Goal: Task Accomplishment & Management: Manage account settings

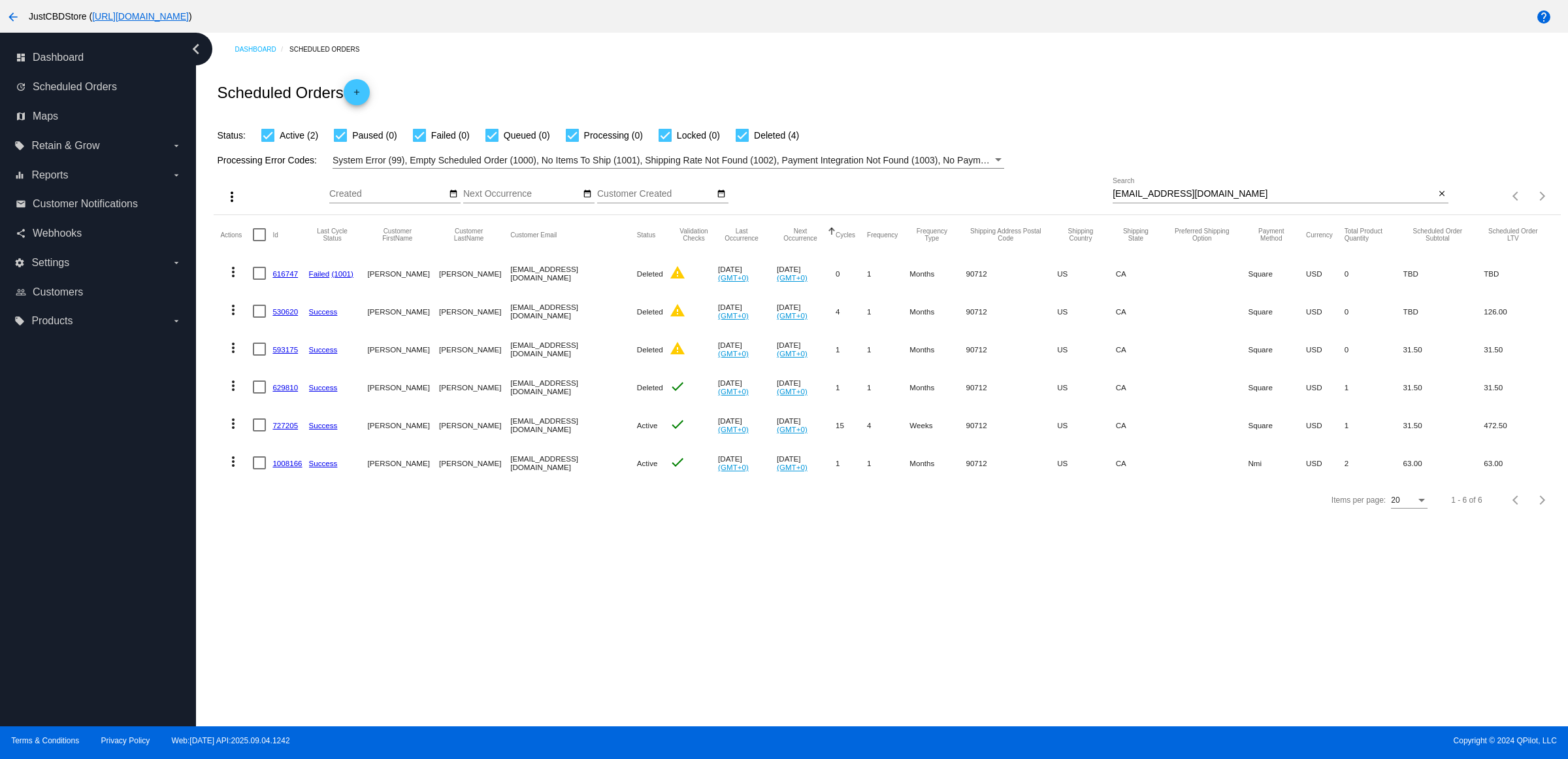
click at [1448, 210] on div "Items per page: 20 1 - 6 of 6" at bounding box center [1504, 196] width 112 height 37
click at [1426, 200] on input "gabybarriola@gmail.com" at bounding box center [1273, 194] width 322 height 11
click at [1442, 200] on mat-icon "close" at bounding box center [1441, 194] width 9 height 11
click at [1442, 206] on mat-icon "search" at bounding box center [1441, 196] width 15 height 20
click at [1438, 200] on input "Search" at bounding box center [1280, 194] width 336 height 11
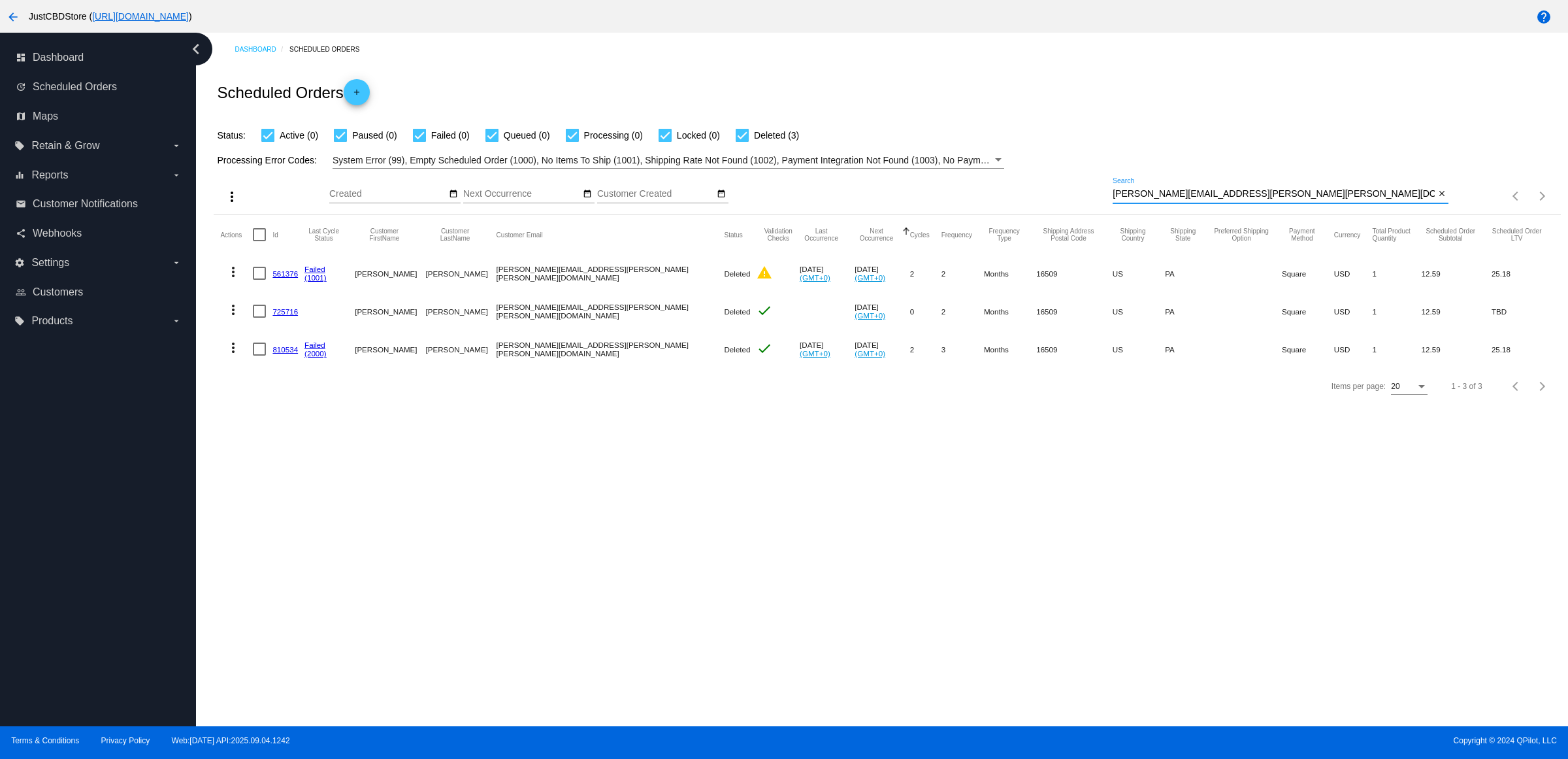
type input "jodi.holly.kestel@gmail.com"
click at [284, 354] on link "810534" at bounding box center [285, 349] width 25 height 8
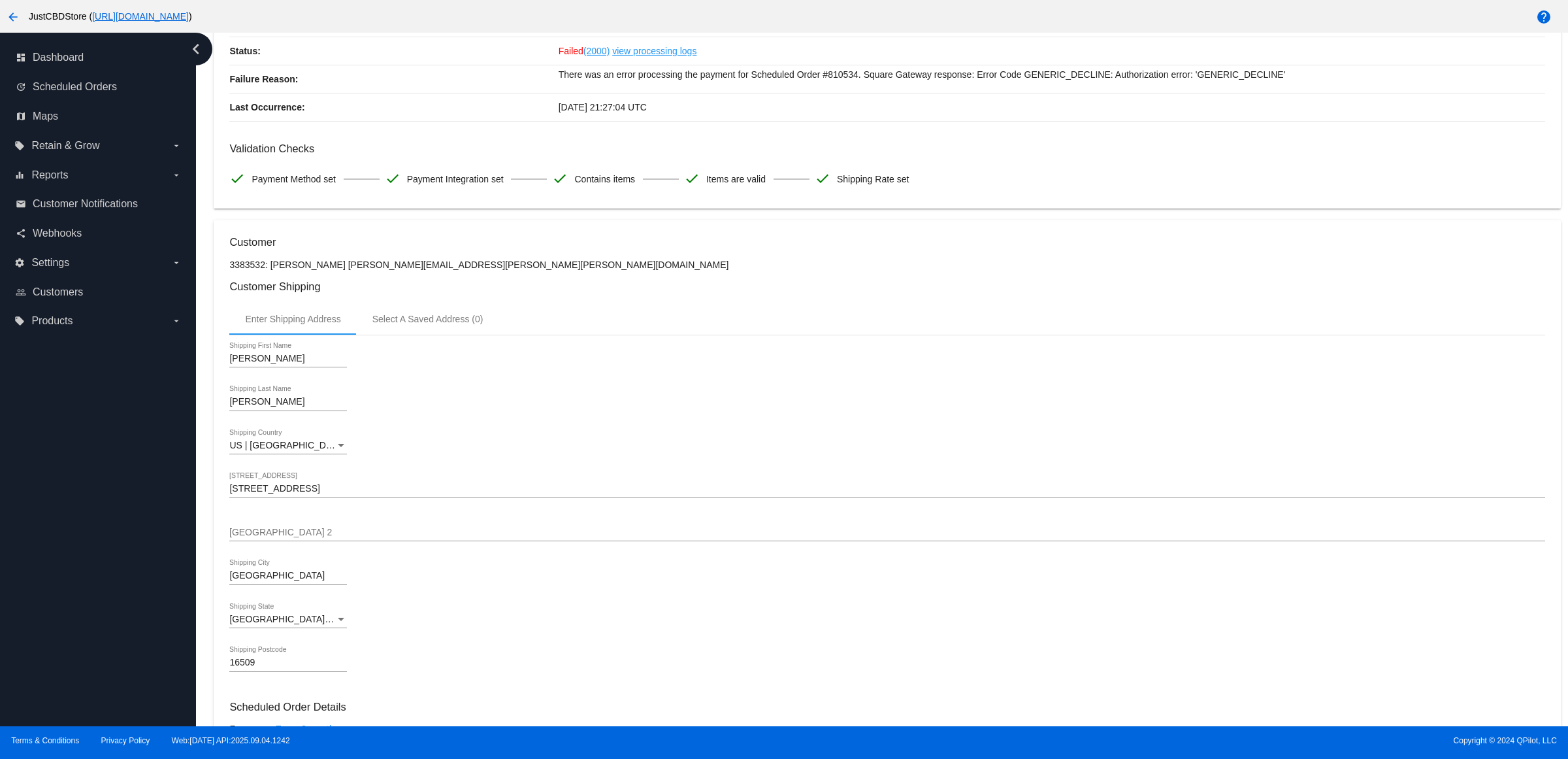
scroll to position [150, 0]
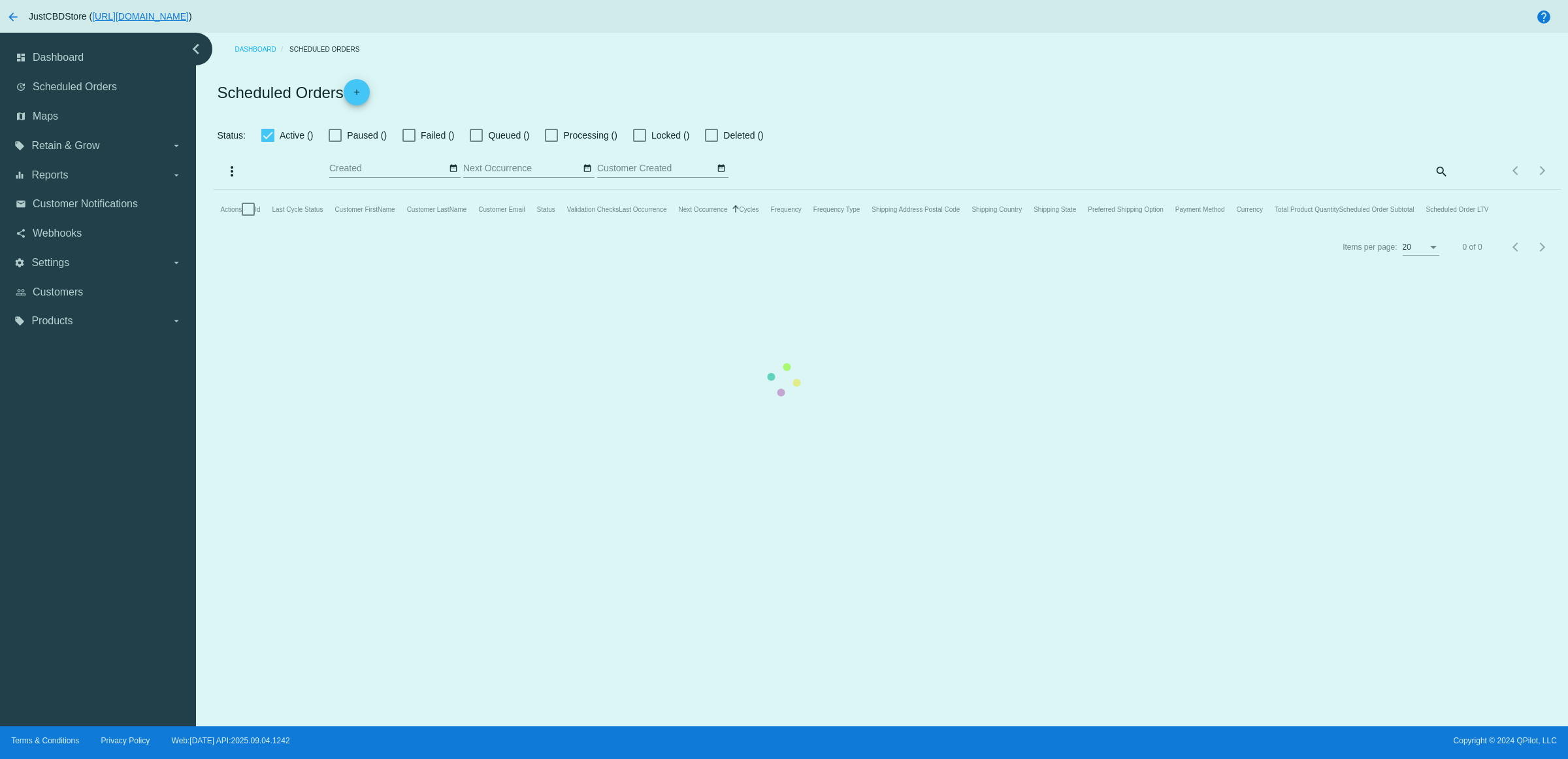
checkbox input "true"
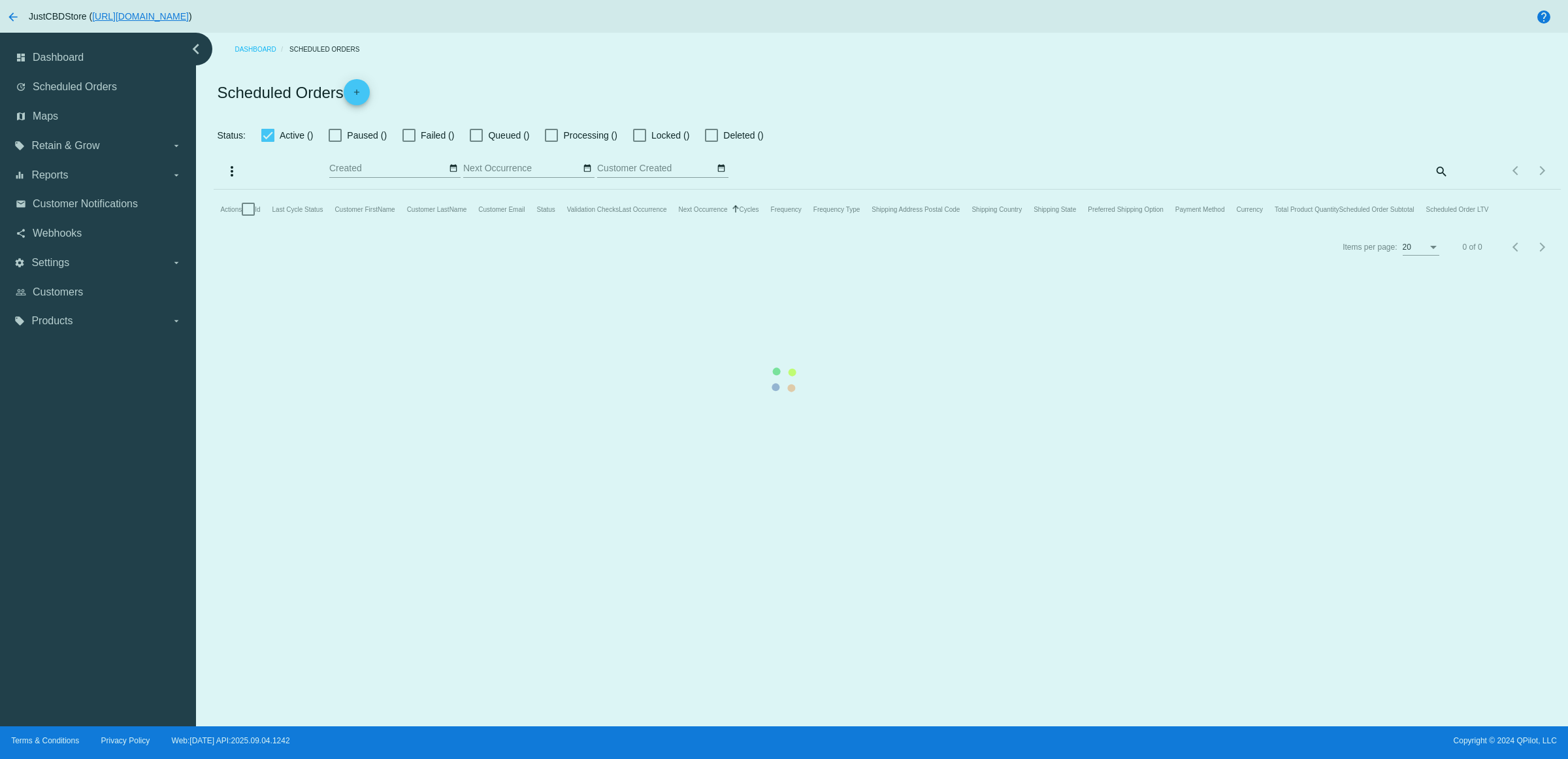
checkbox input "true"
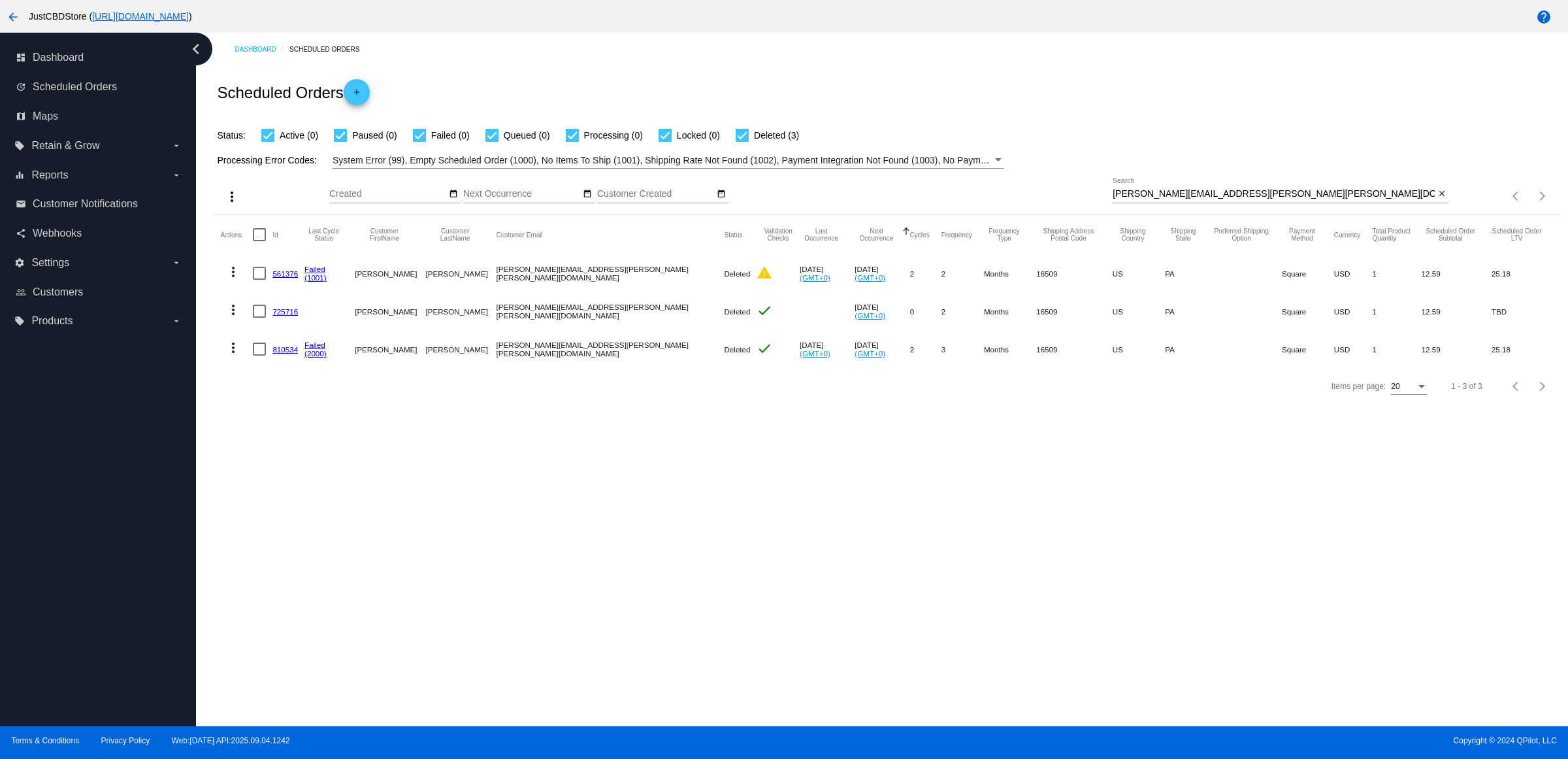
click at [286, 354] on link "810534" at bounding box center [285, 349] width 25 height 8
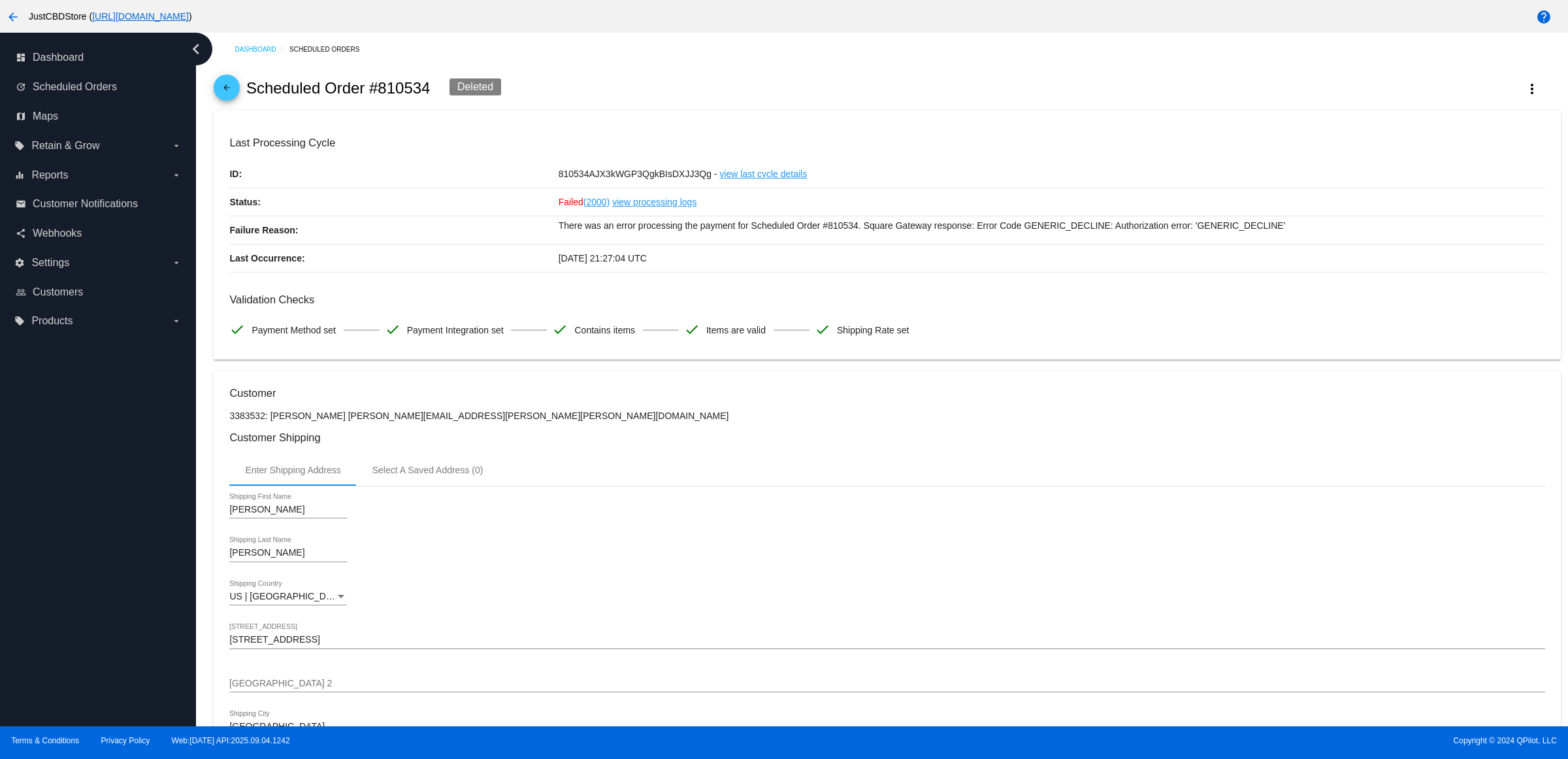
click at [231, 93] on mat-icon "arrow_back" at bounding box center [226, 91] width 15 height 15
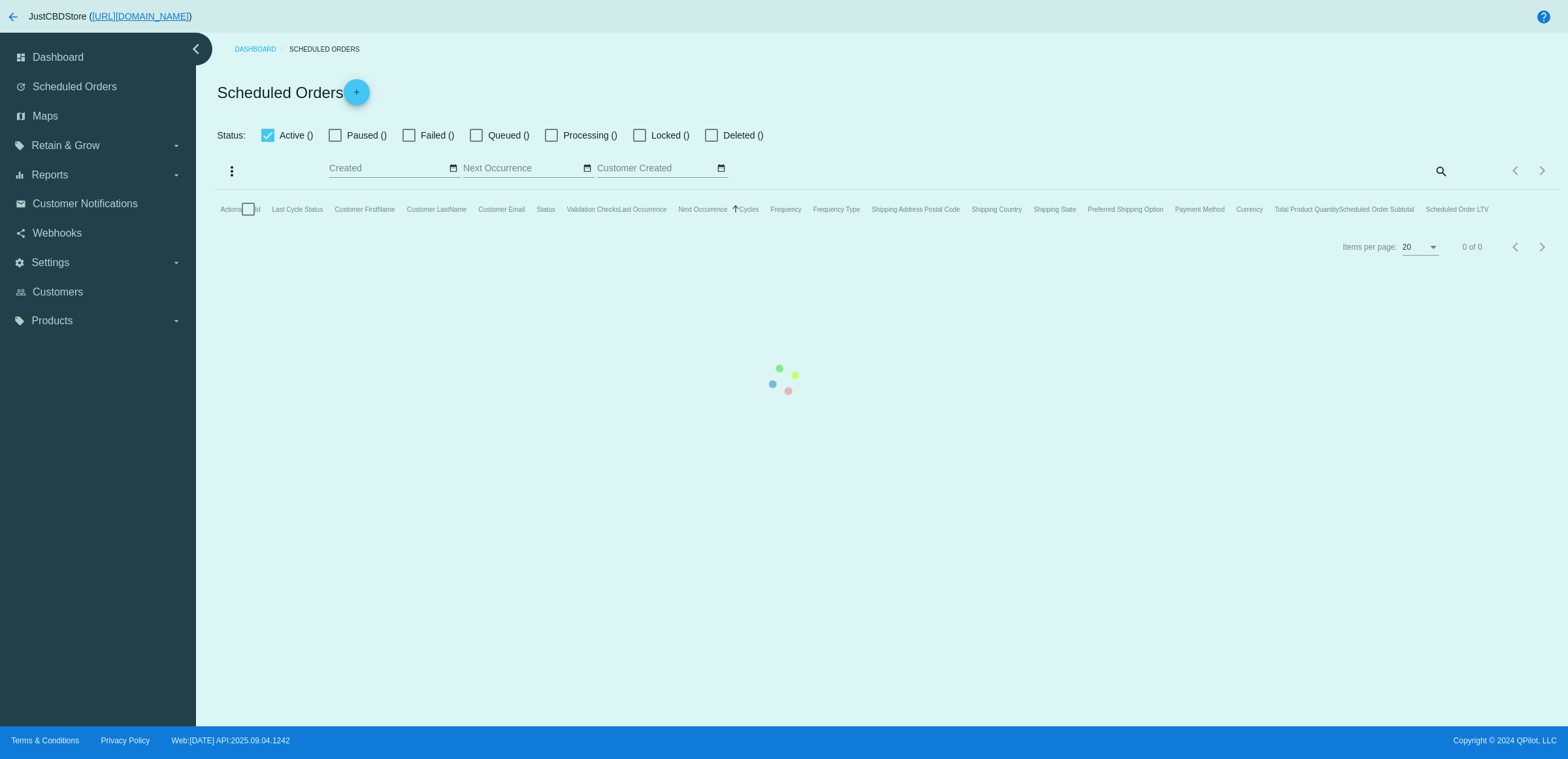
checkbox input "true"
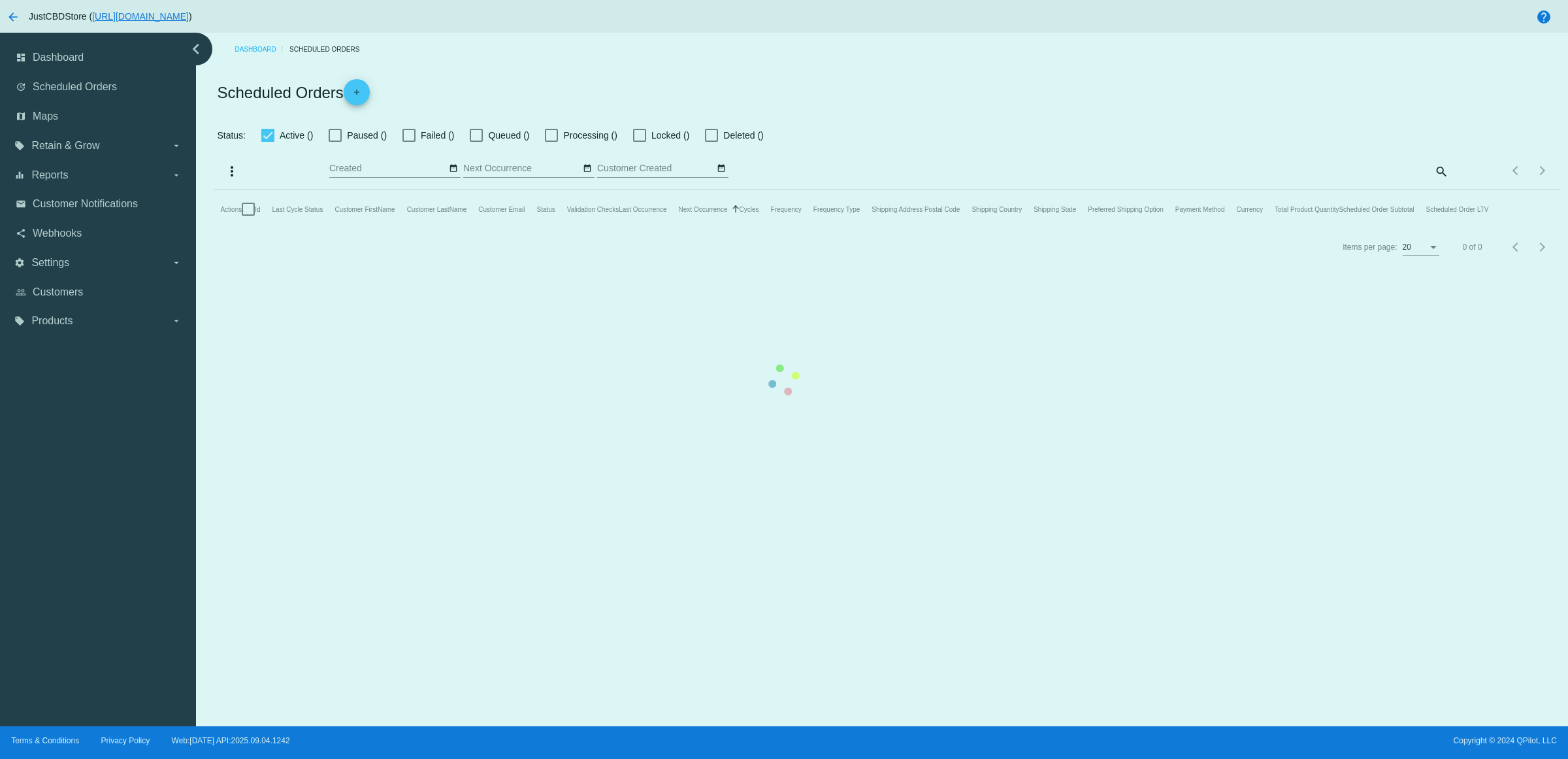
checkbox input "true"
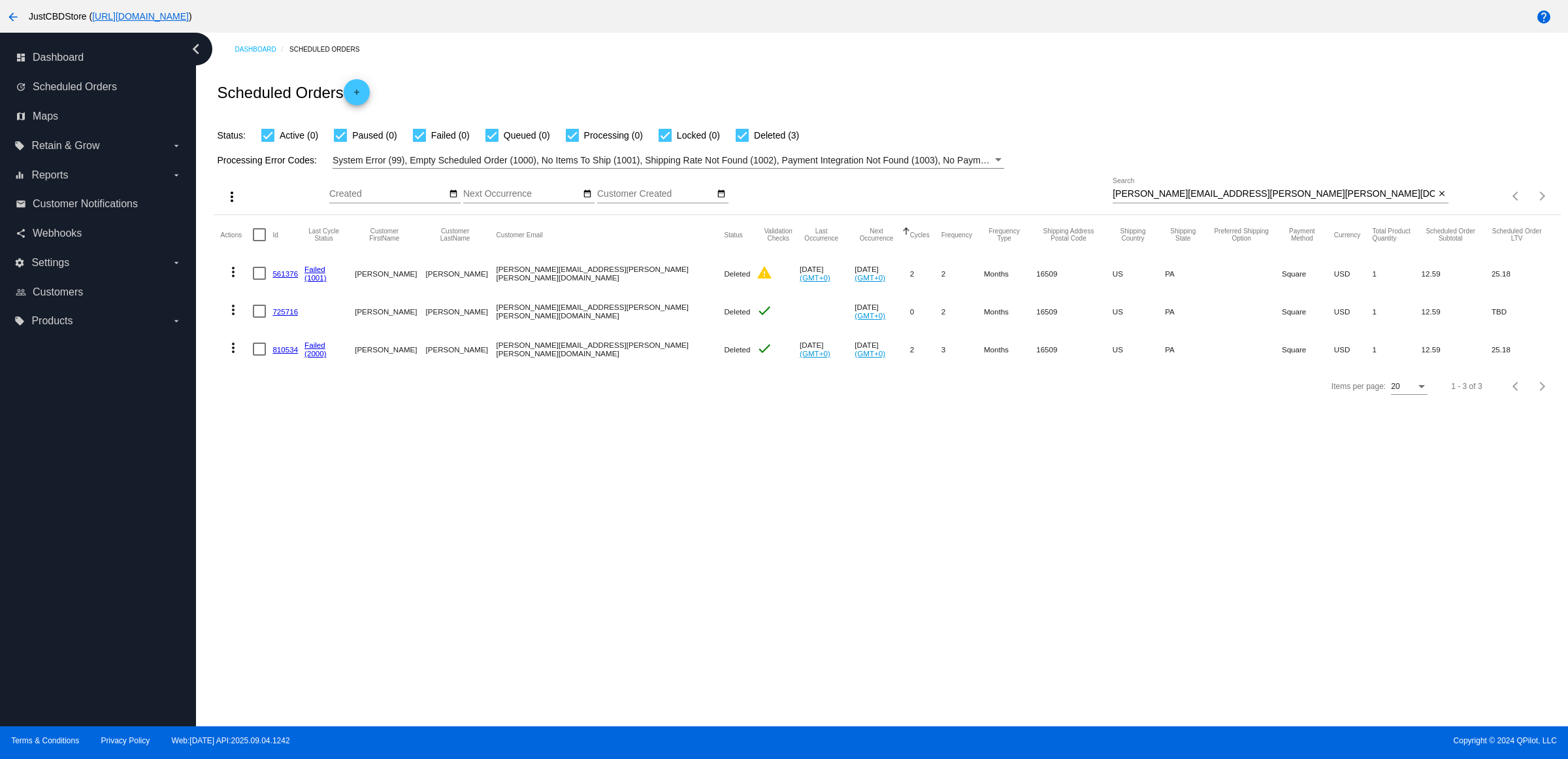
click at [289, 354] on link "810534" at bounding box center [285, 349] width 25 height 8
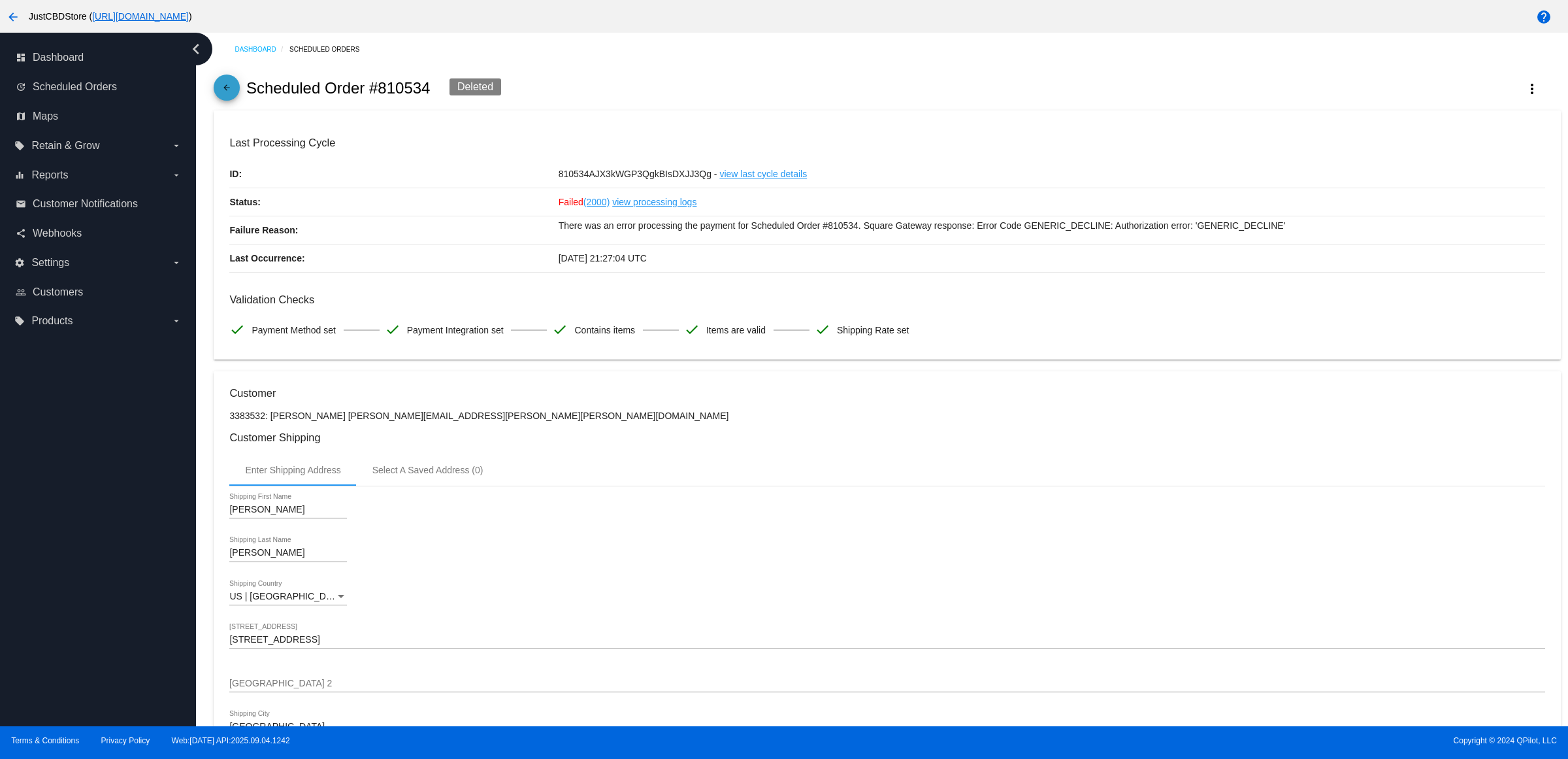
click at [231, 90] on span "arrow_back" at bounding box center [226, 91] width 15 height 32
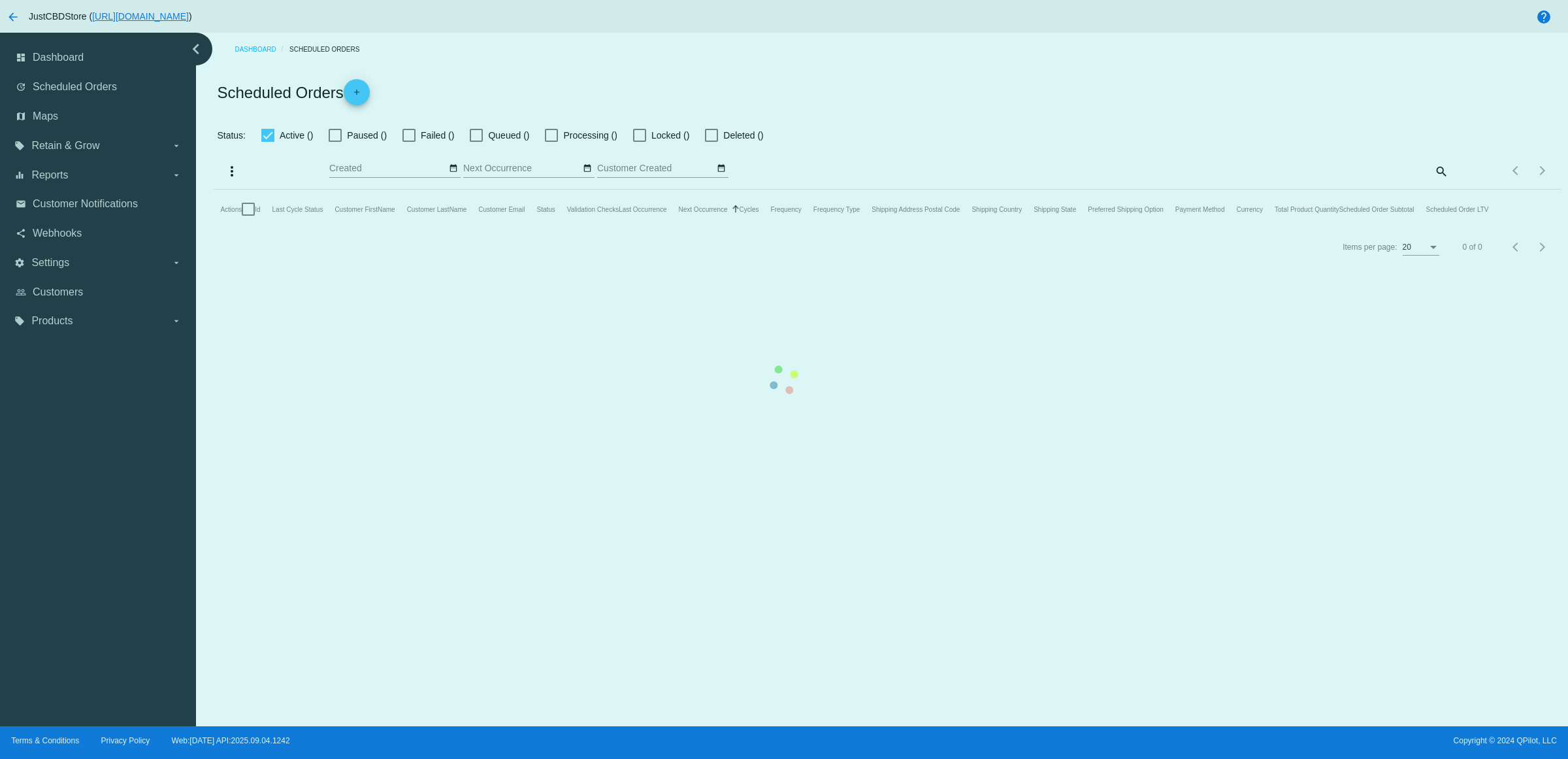
checkbox input "true"
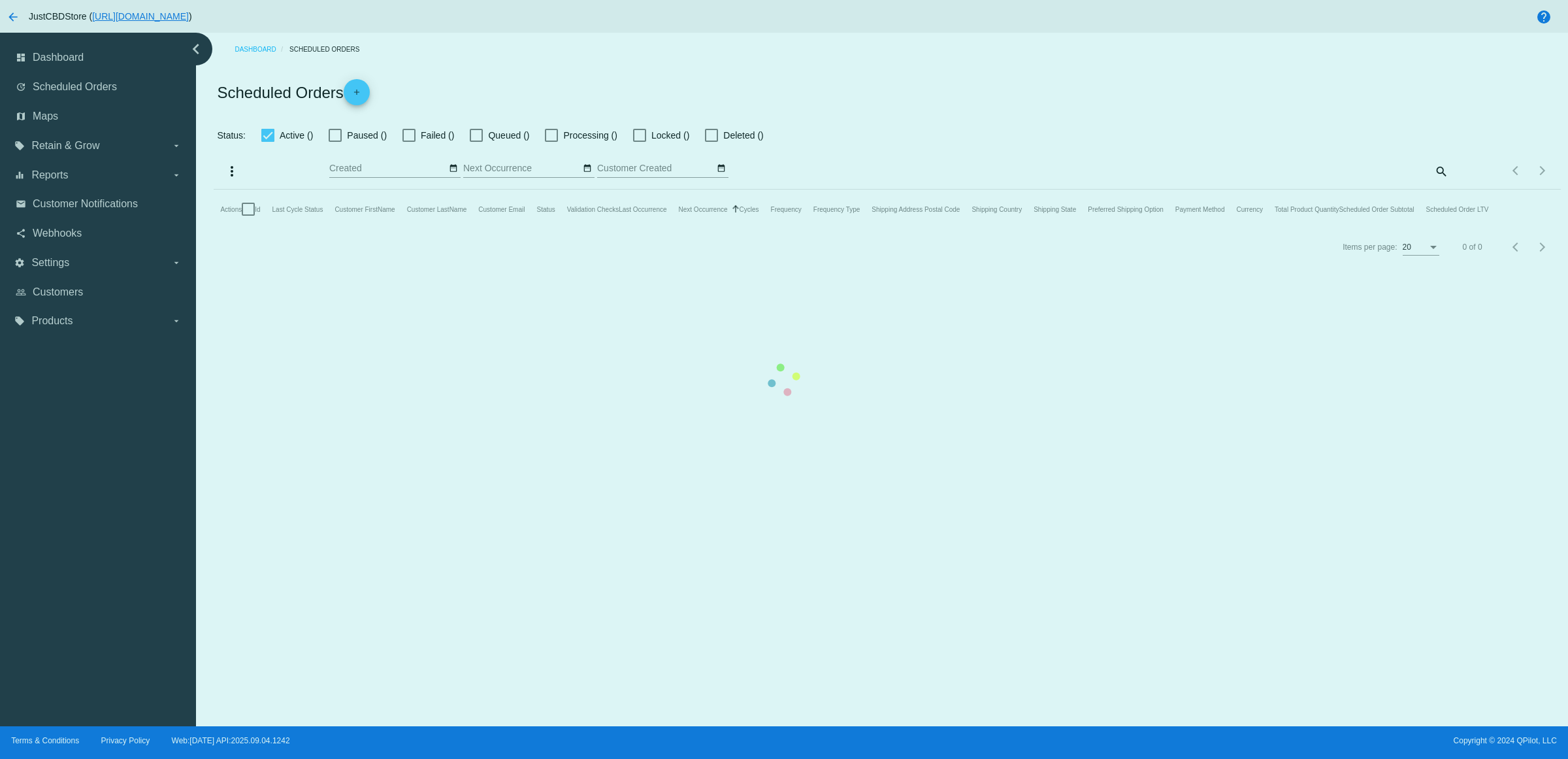
checkbox input "true"
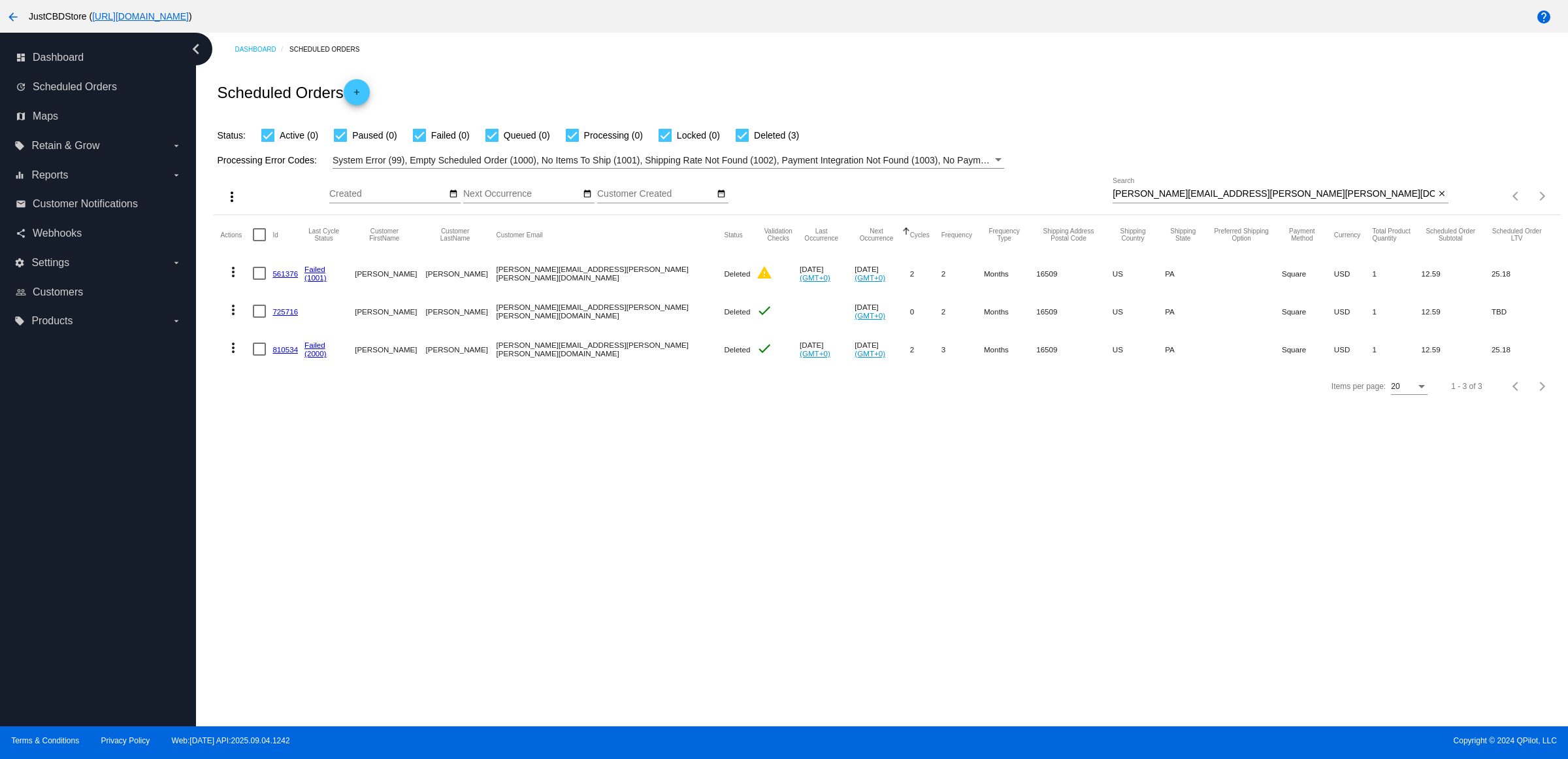
click at [289, 354] on link "810534" at bounding box center [285, 349] width 25 height 8
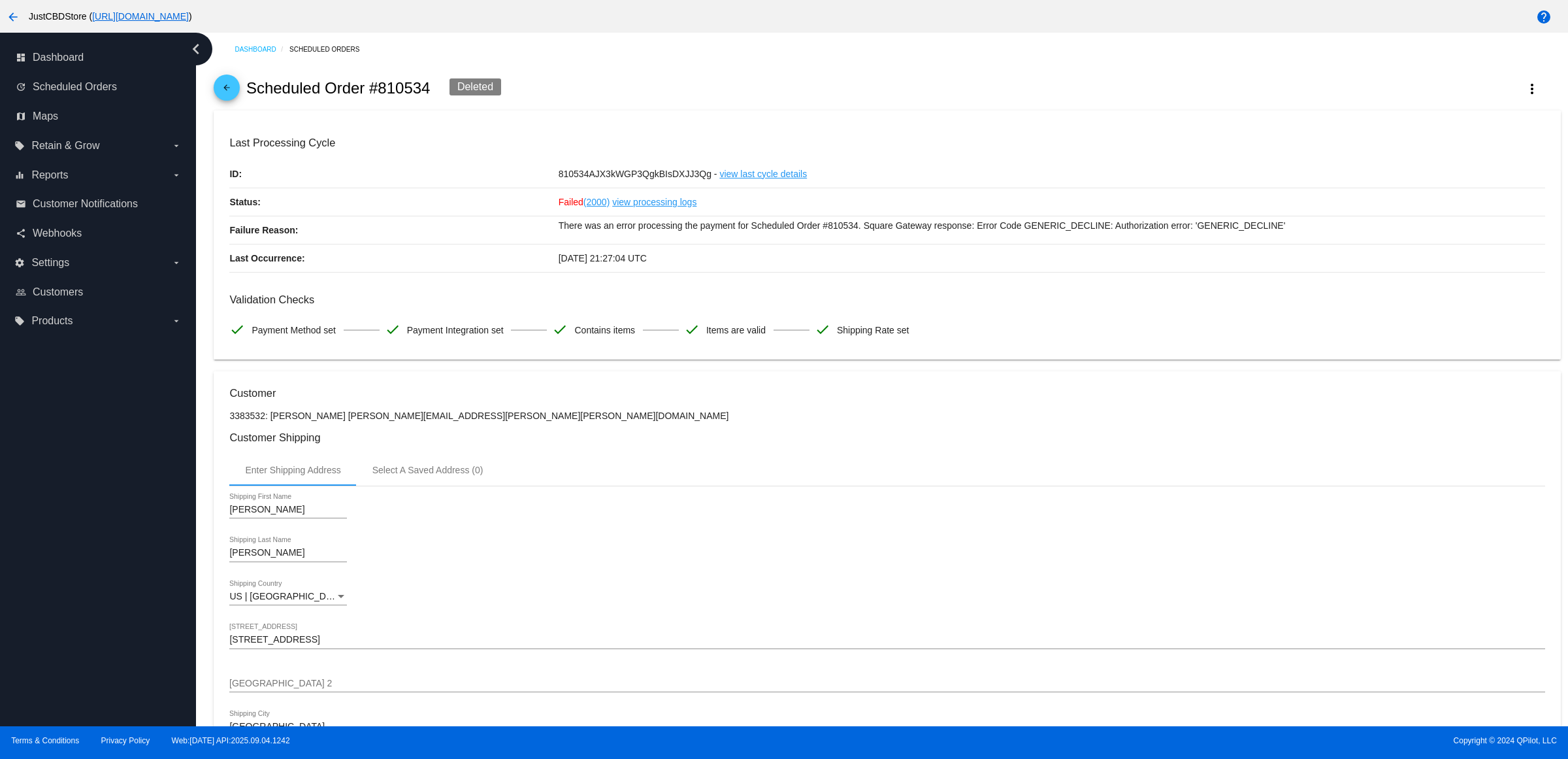
click at [226, 89] on span "arrow_back" at bounding box center [226, 91] width 15 height 32
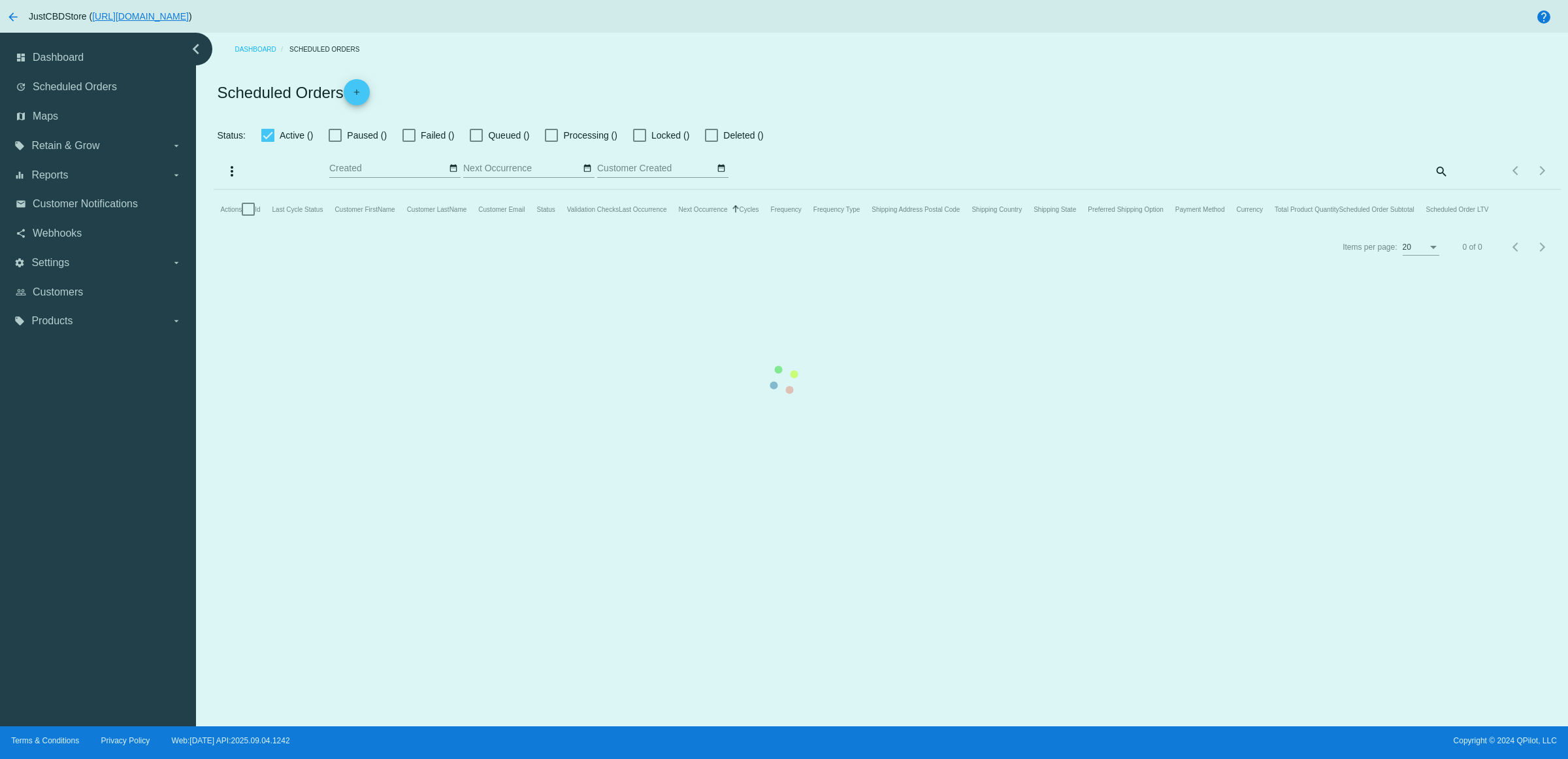
checkbox input "true"
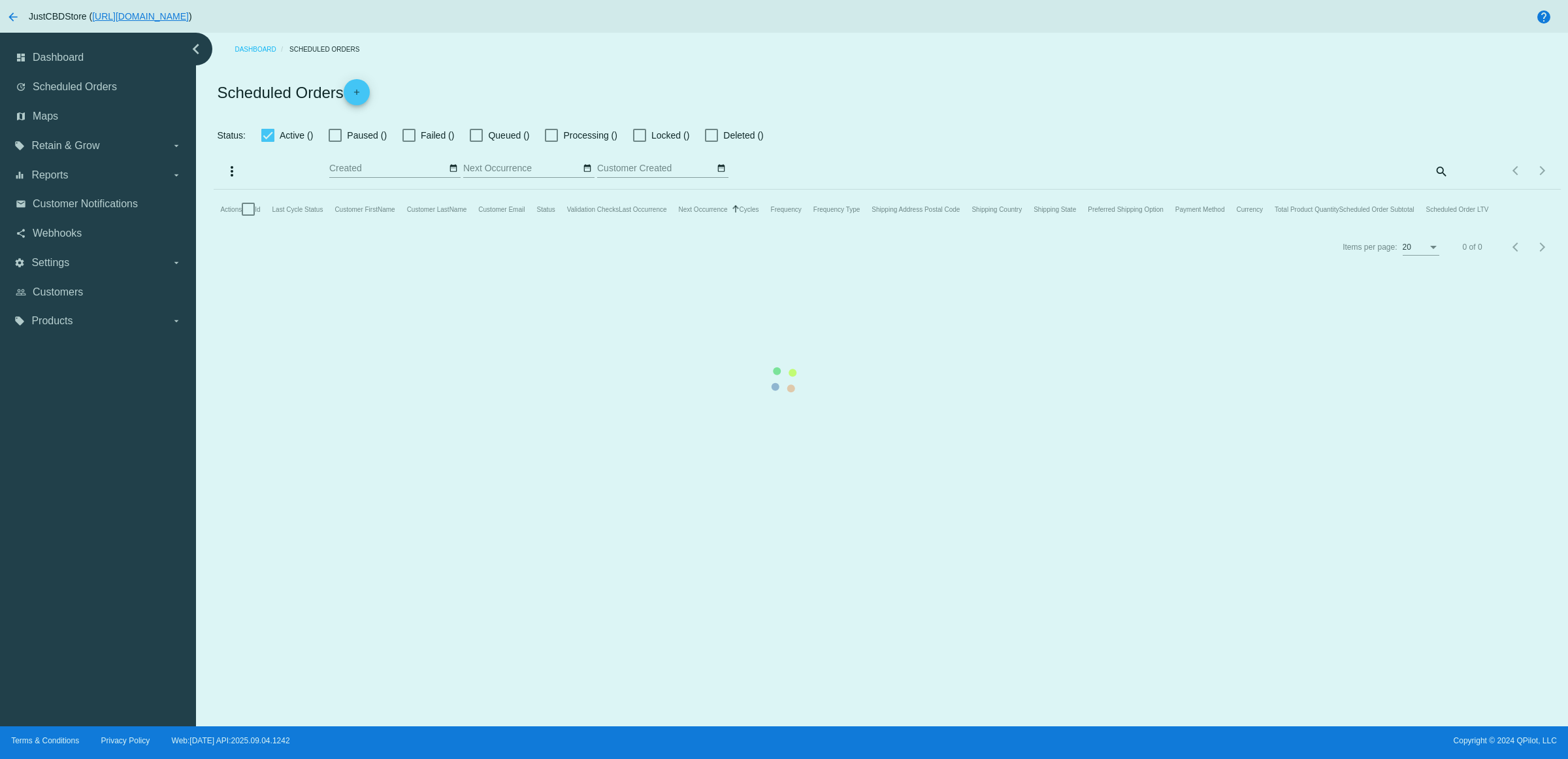
checkbox input "true"
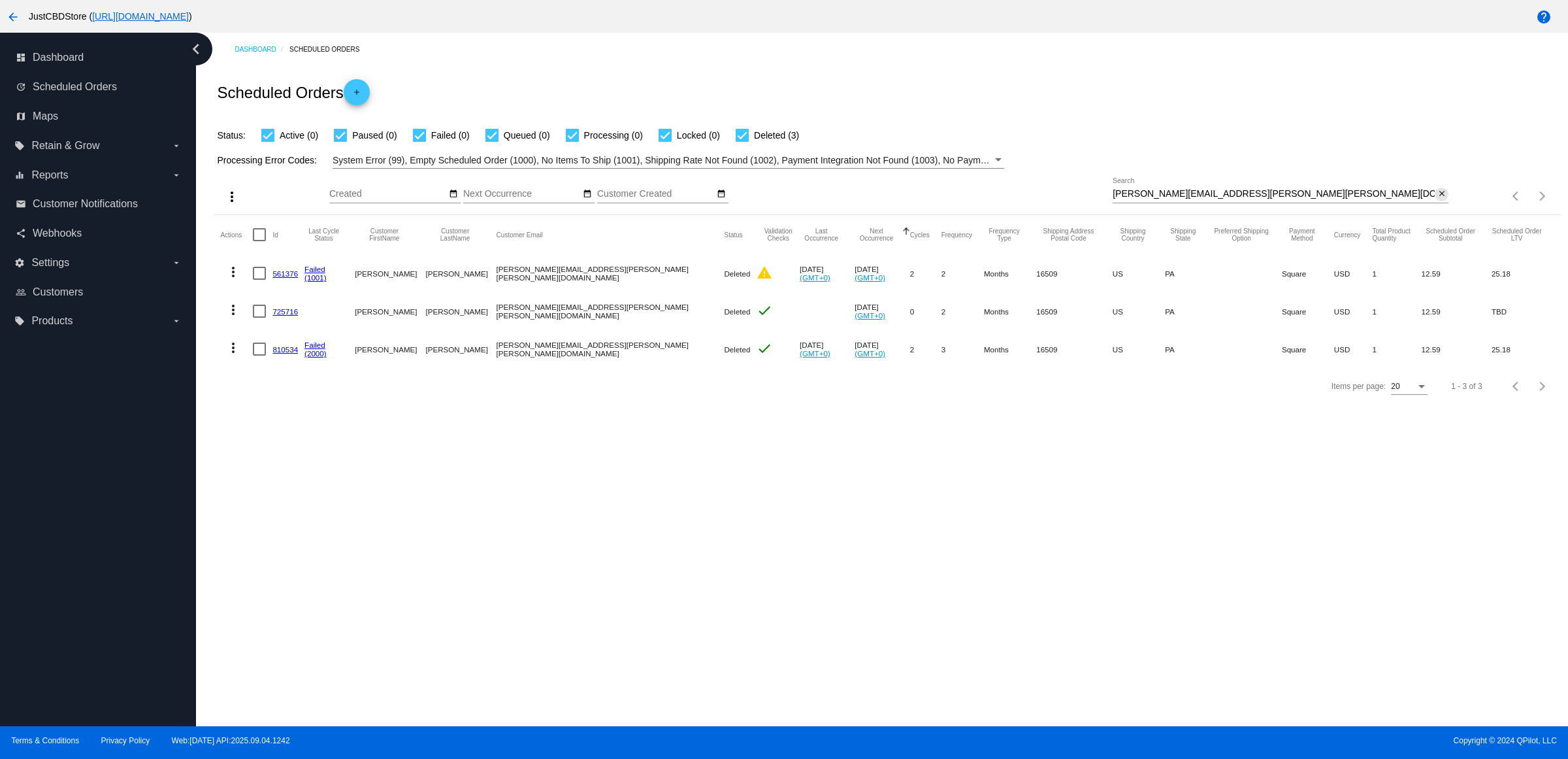
click at [1438, 200] on mat-icon "close" at bounding box center [1441, 194] width 9 height 11
click at [1438, 206] on mat-icon "search" at bounding box center [1441, 196] width 15 height 20
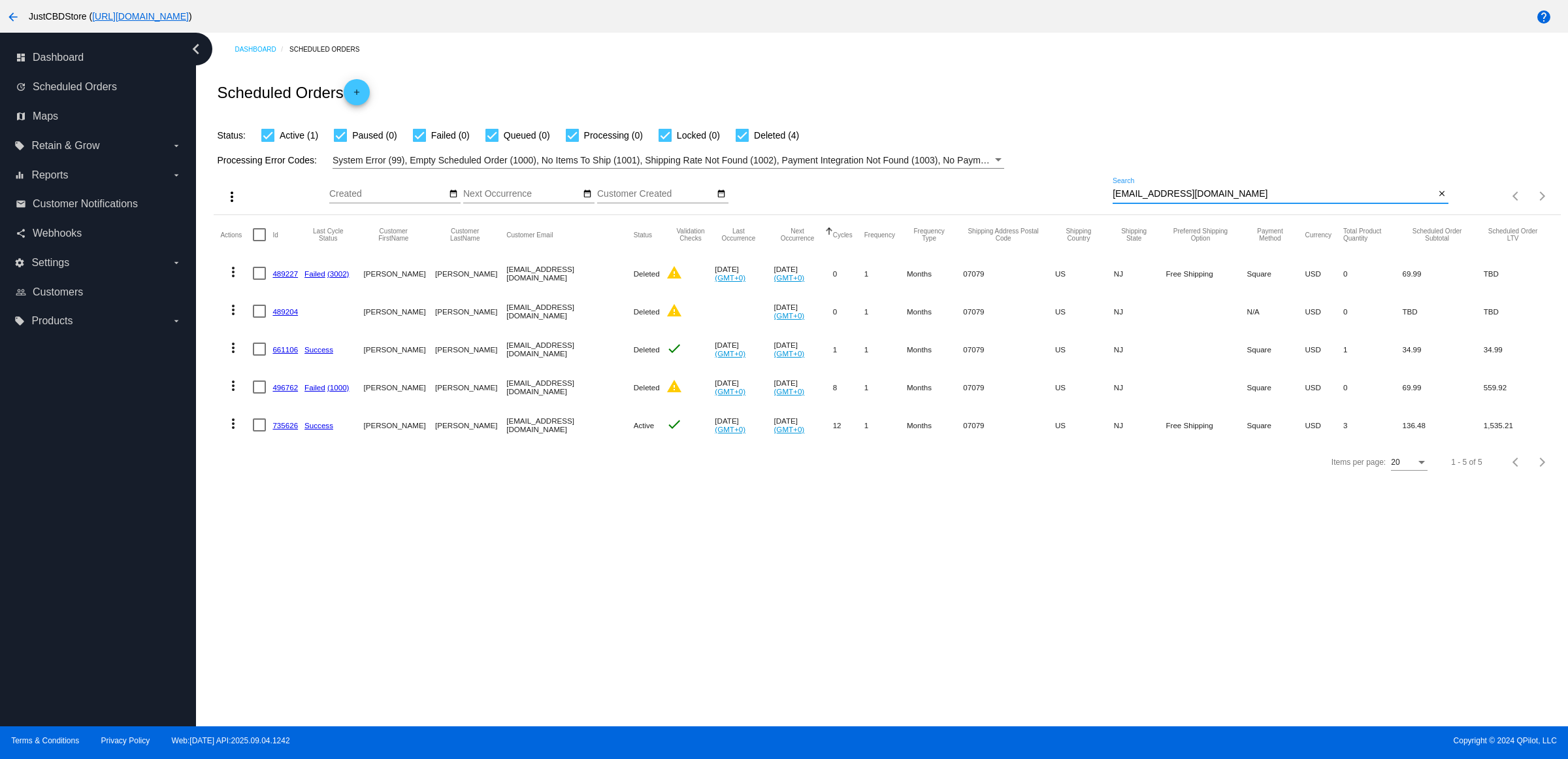
type input "[EMAIL_ADDRESS][DOMAIN_NAME]"
click at [675, 551] on div "Dashboard Scheduled Orders Scheduled Orders add Status: Active (1) Paused (0) F…" at bounding box center [881, 380] width 1372 height 694
click at [288, 429] on link "735626" at bounding box center [285, 424] width 25 height 8
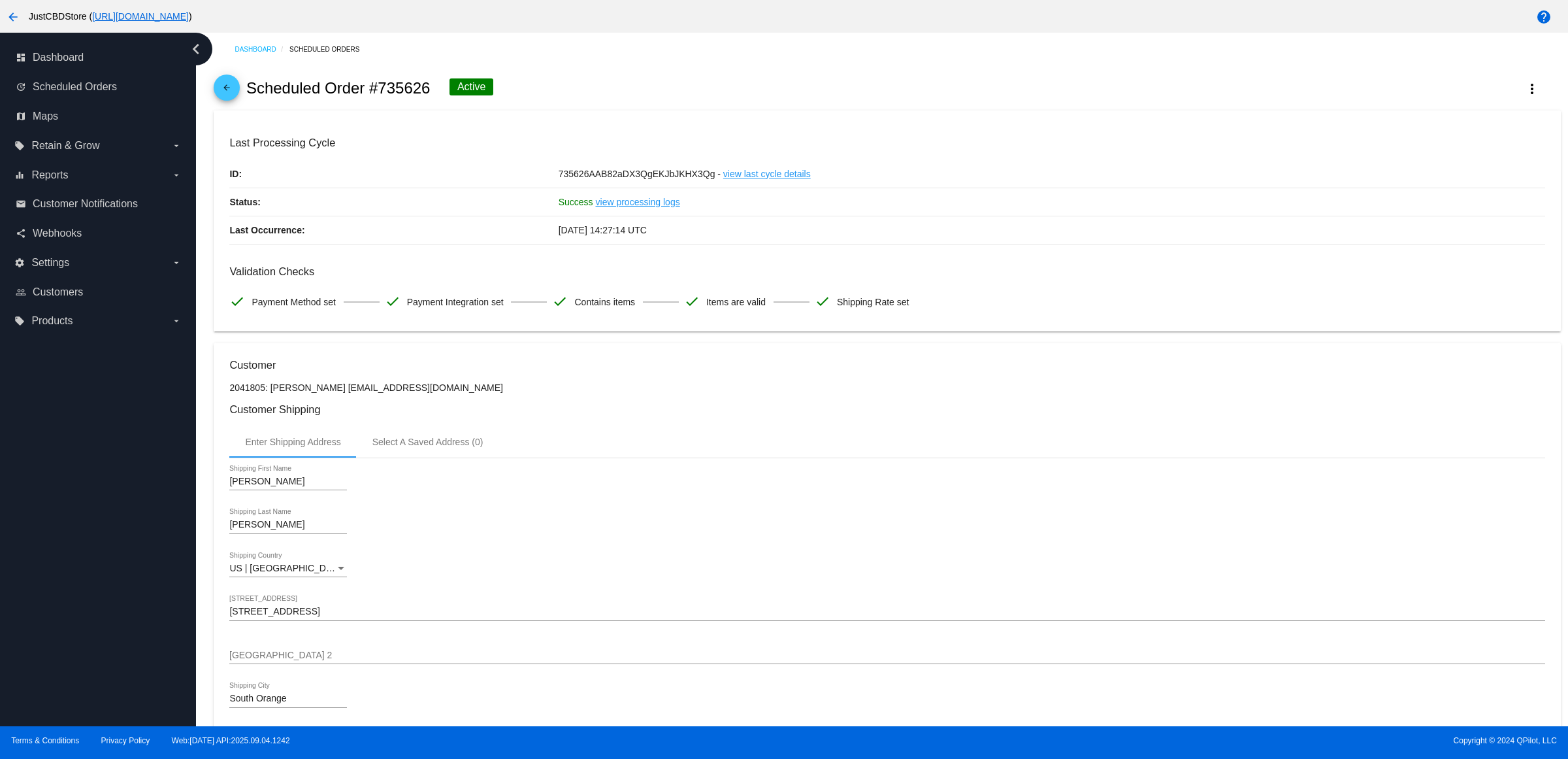
click at [229, 96] on mat-icon "arrow_back" at bounding box center [226, 91] width 15 height 15
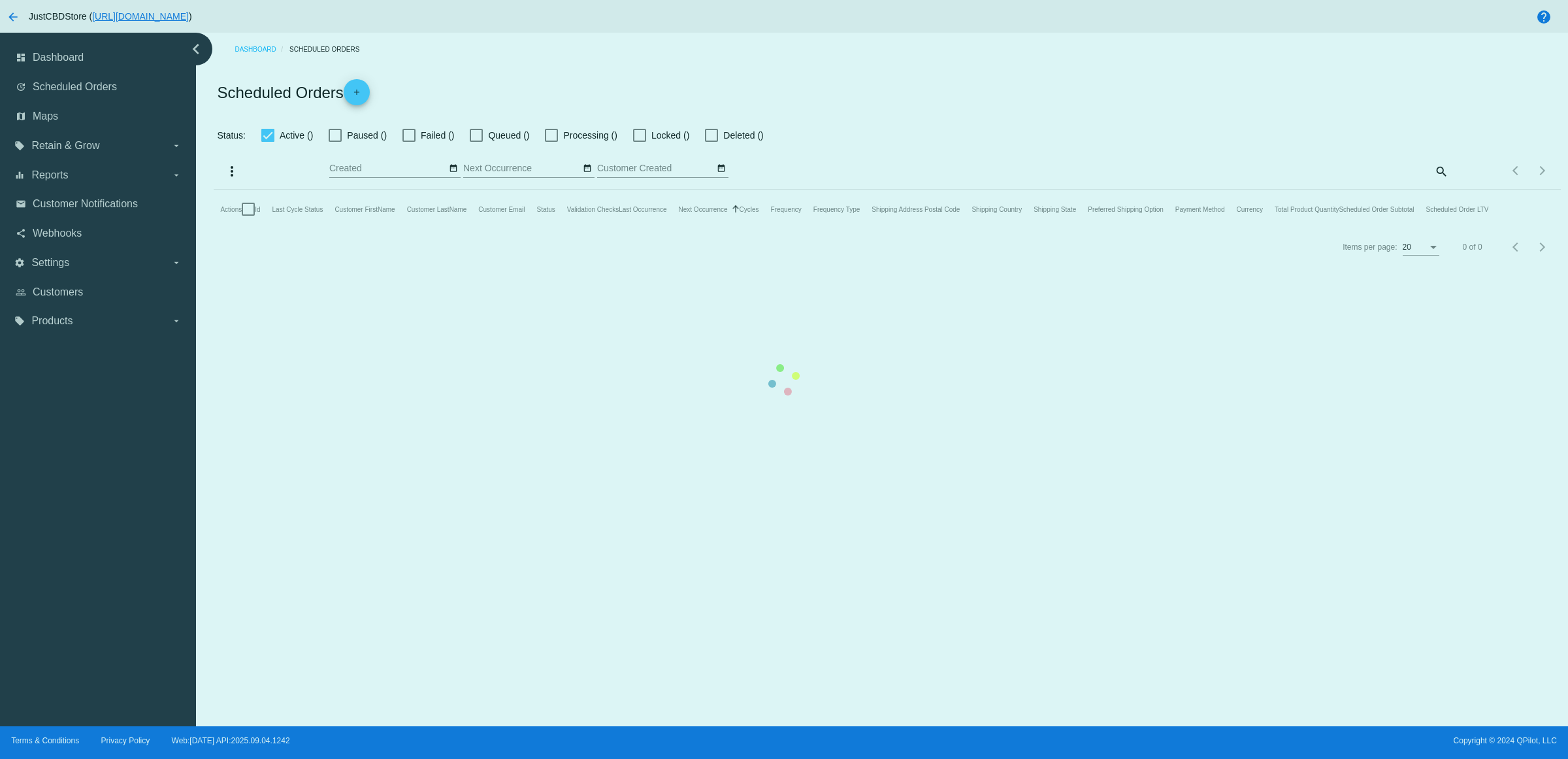
checkbox input "true"
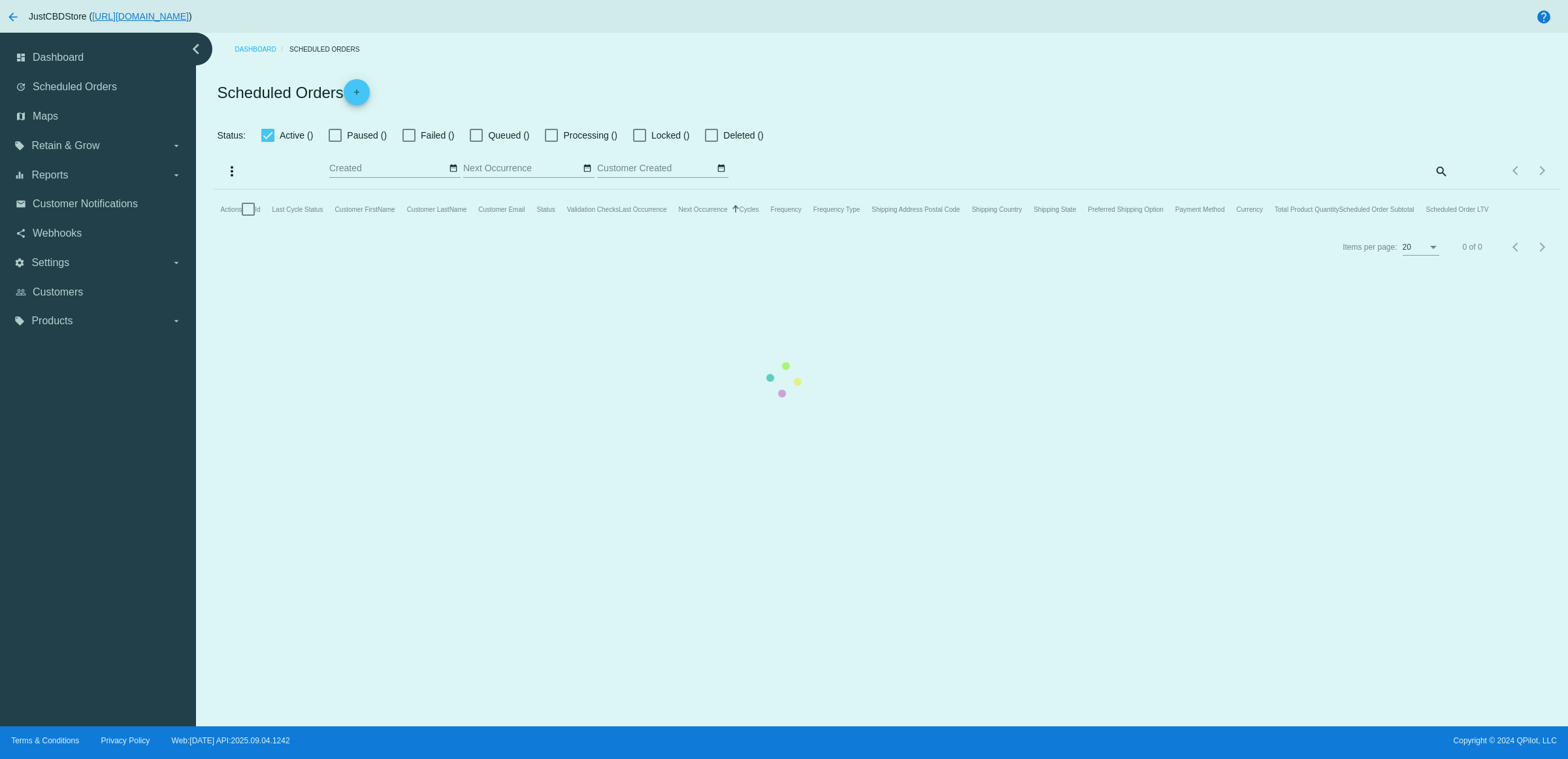
checkbox input "true"
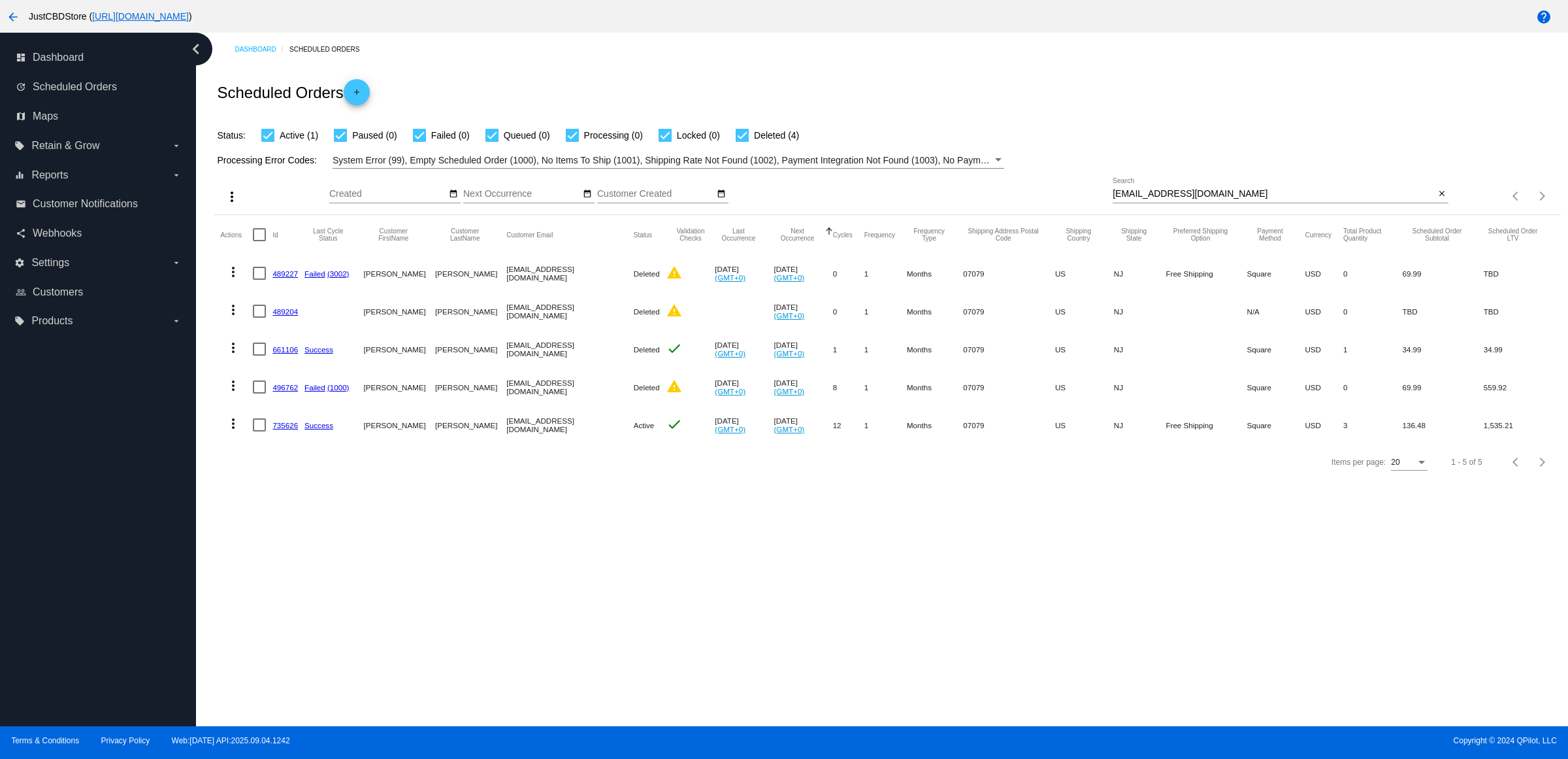
click at [294, 429] on link "735626" at bounding box center [285, 424] width 25 height 8
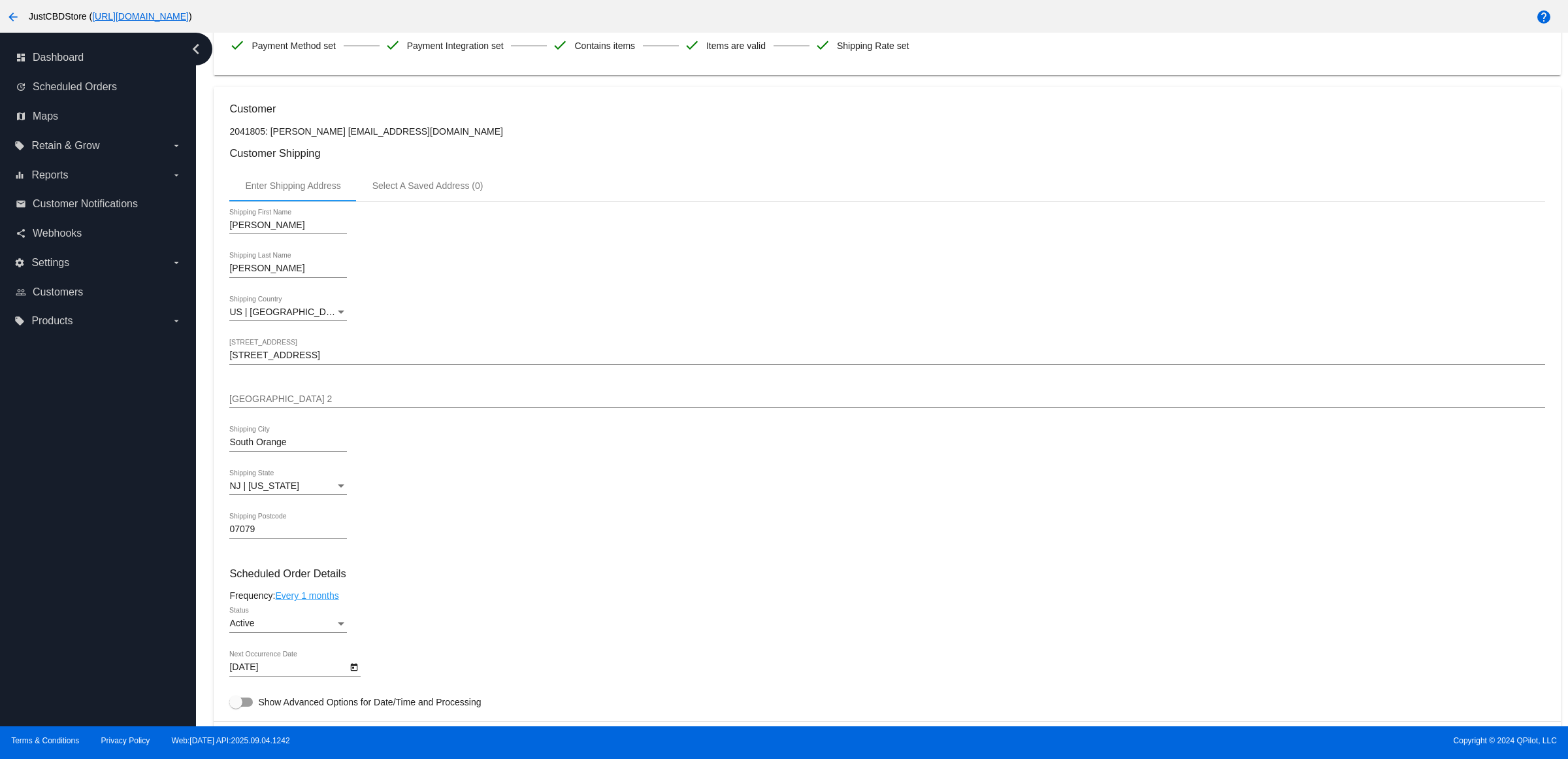
scroll to position [572, 0]
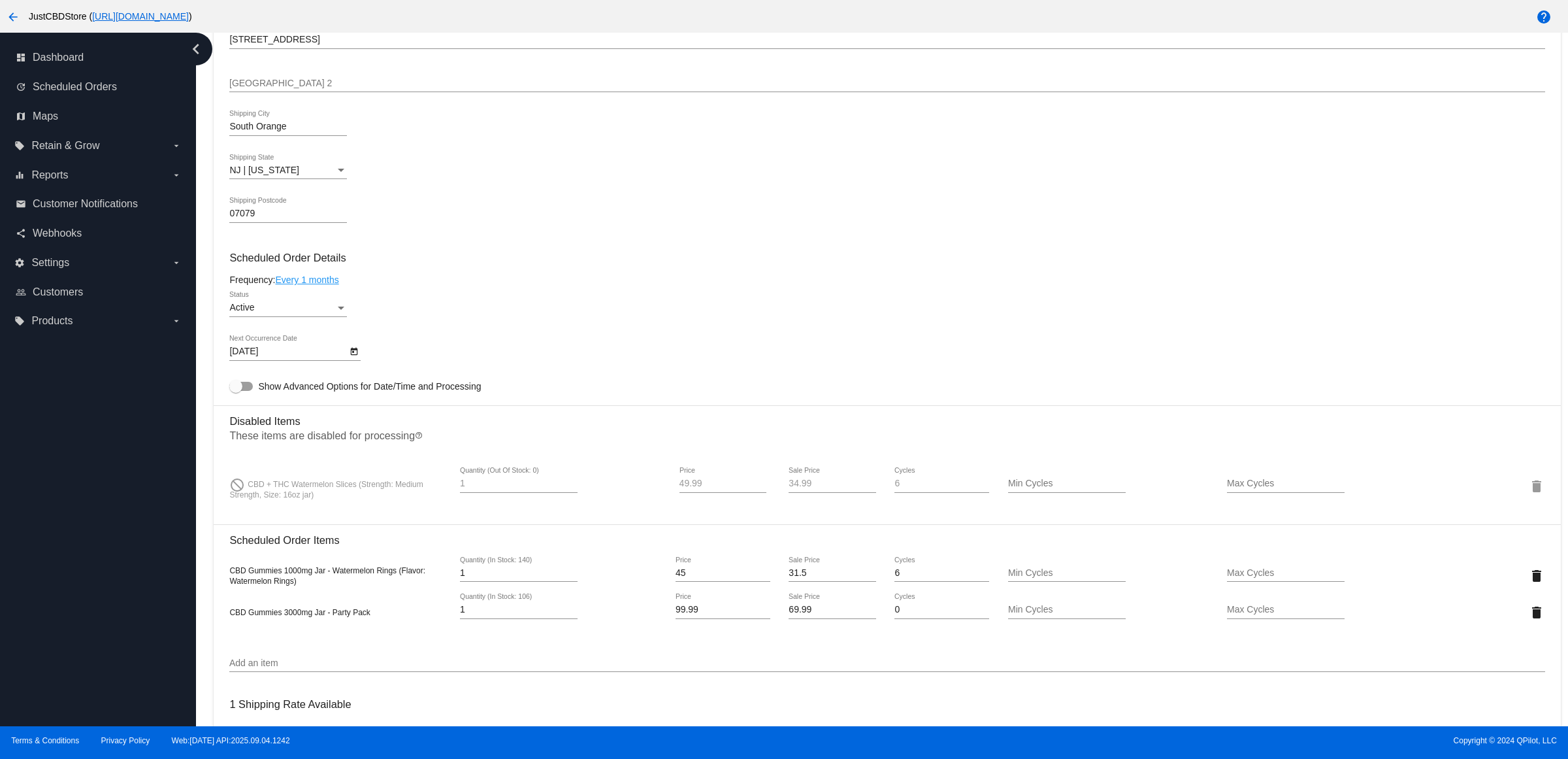
click at [755, 191] on div "NJ | New Jersey Shipping State" at bounding box center [887, 172] width 1315 height 38
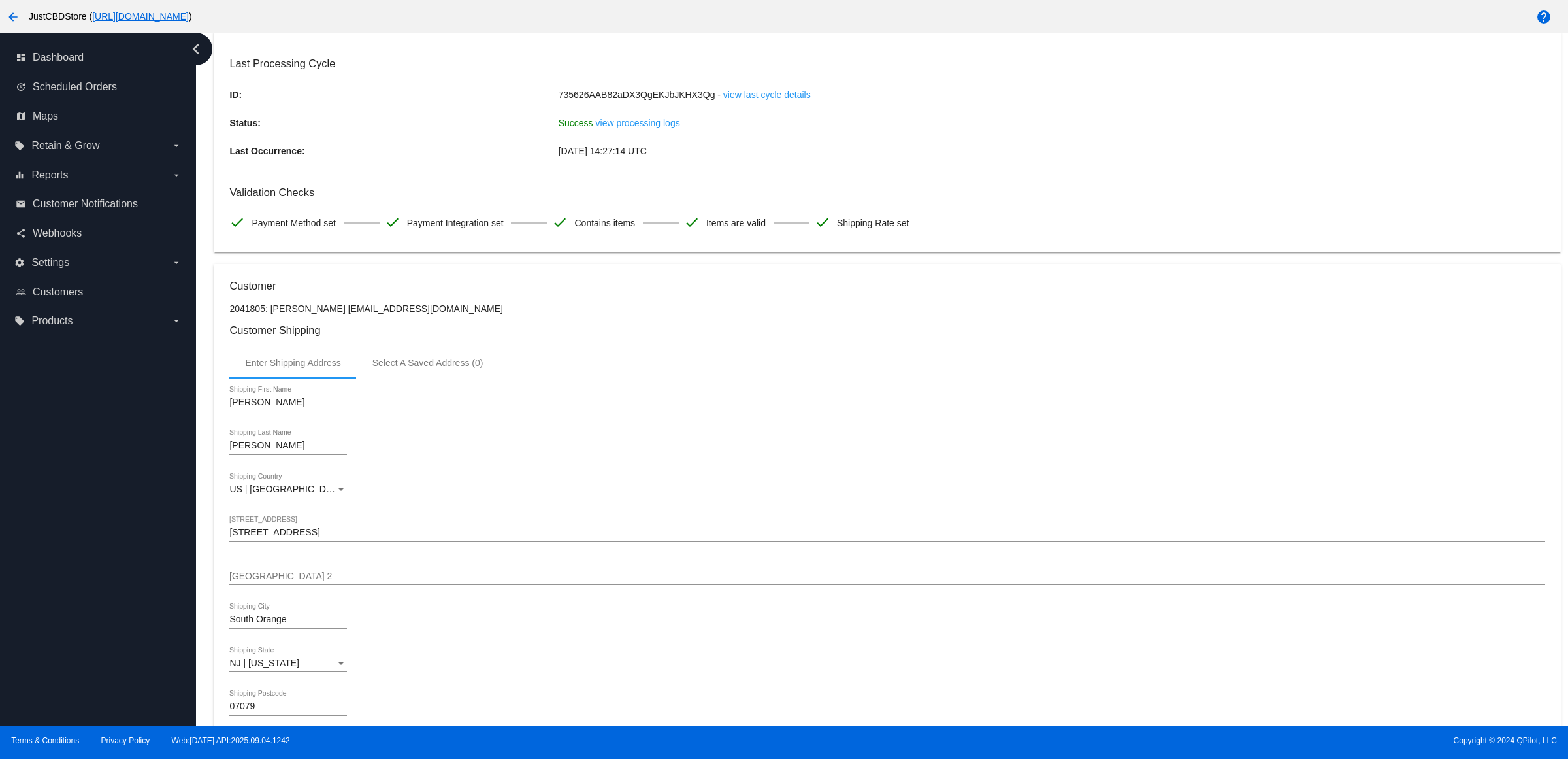
scroll to position [0, 0]
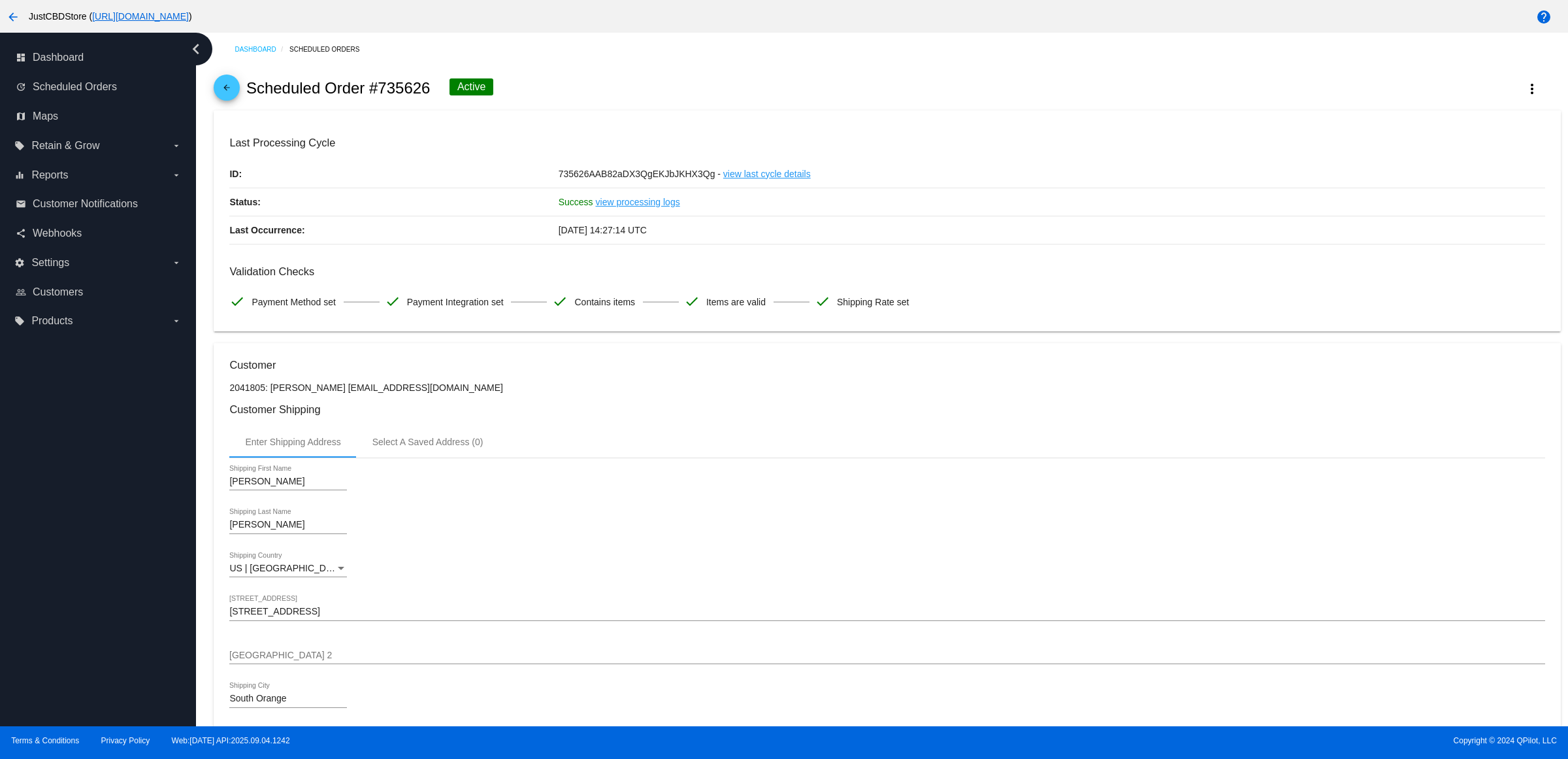
click at [240, 91] on link "arrow_back" at bounding box center [226, 87] width 26 height 26
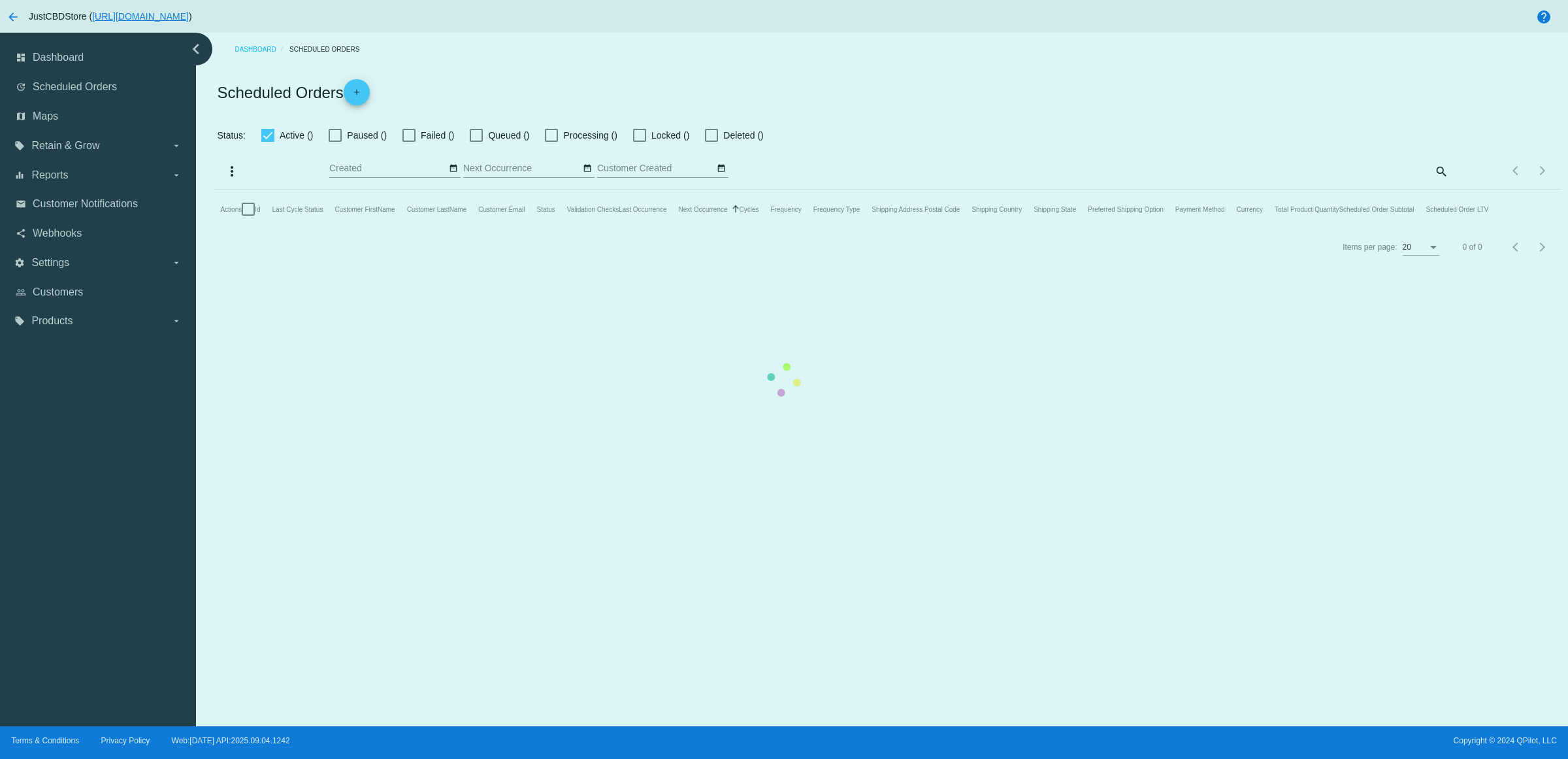
checkbox input "true"
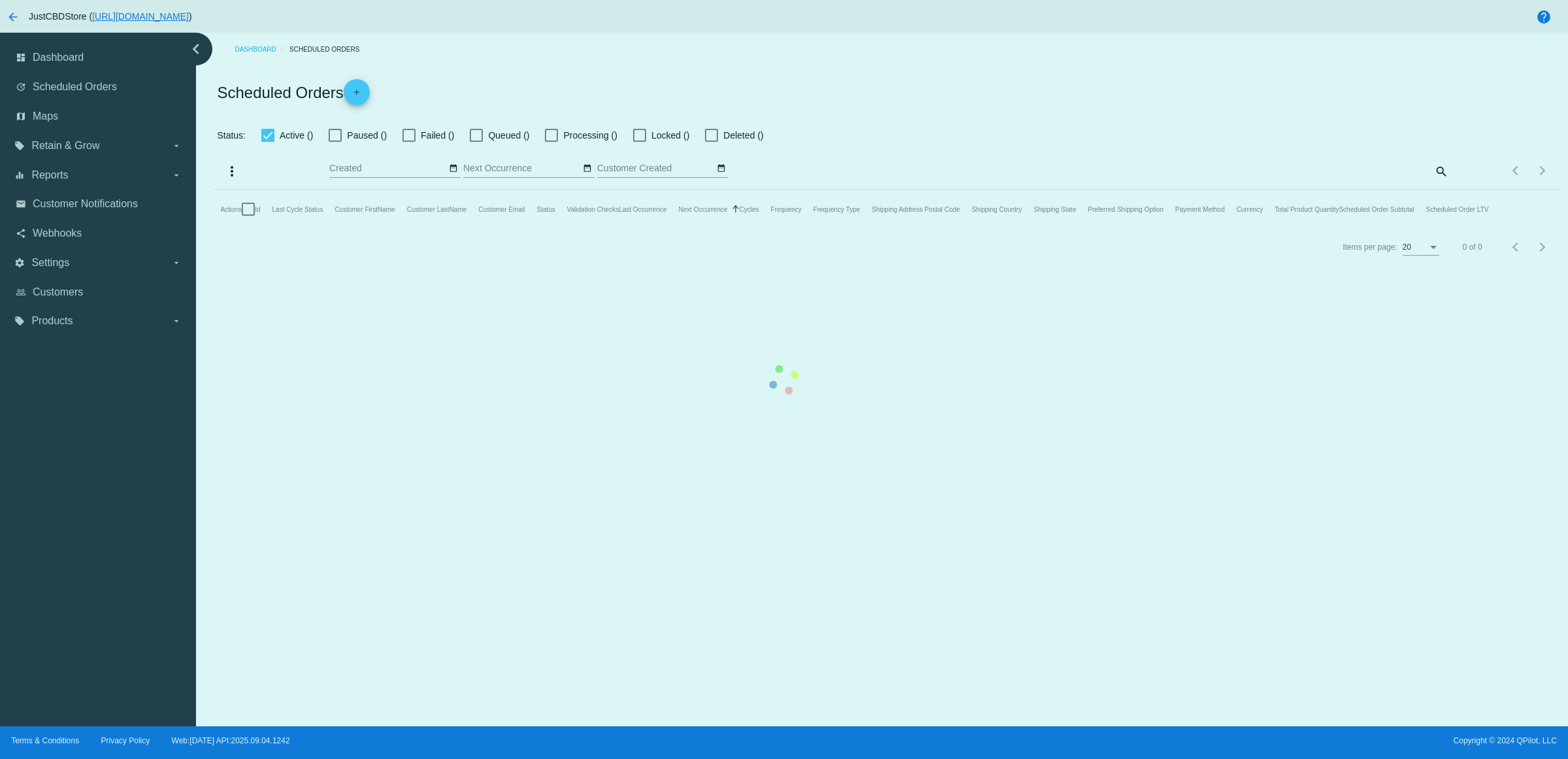
checkbox input "true"
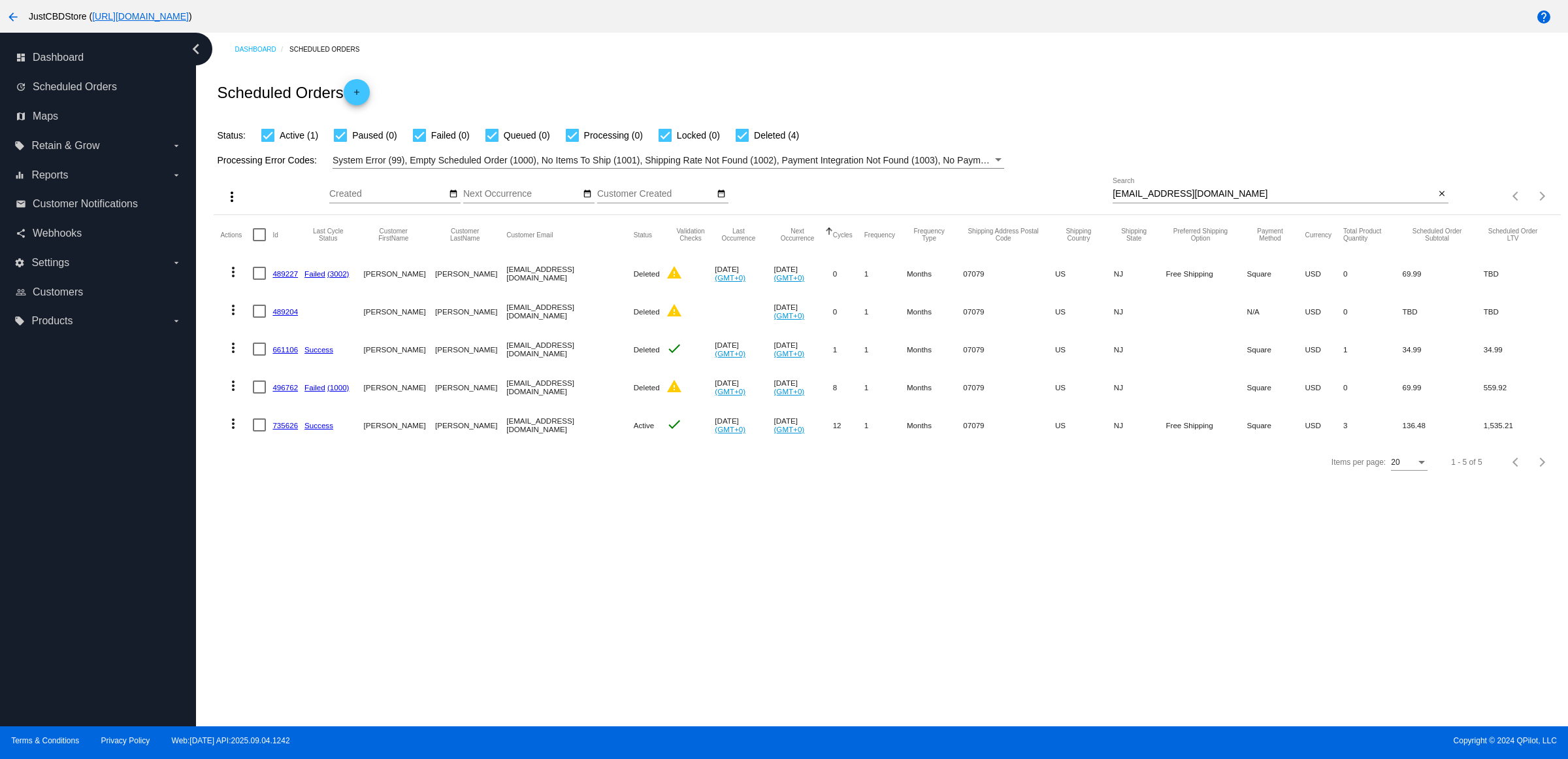
click at [236, 431] on mat-icon "more_vert" at bounding box center [233, 424] width 15 height 15
click at [306, 611] on button "delete Delete" at bounding box center [289, 606] width 130 height 31
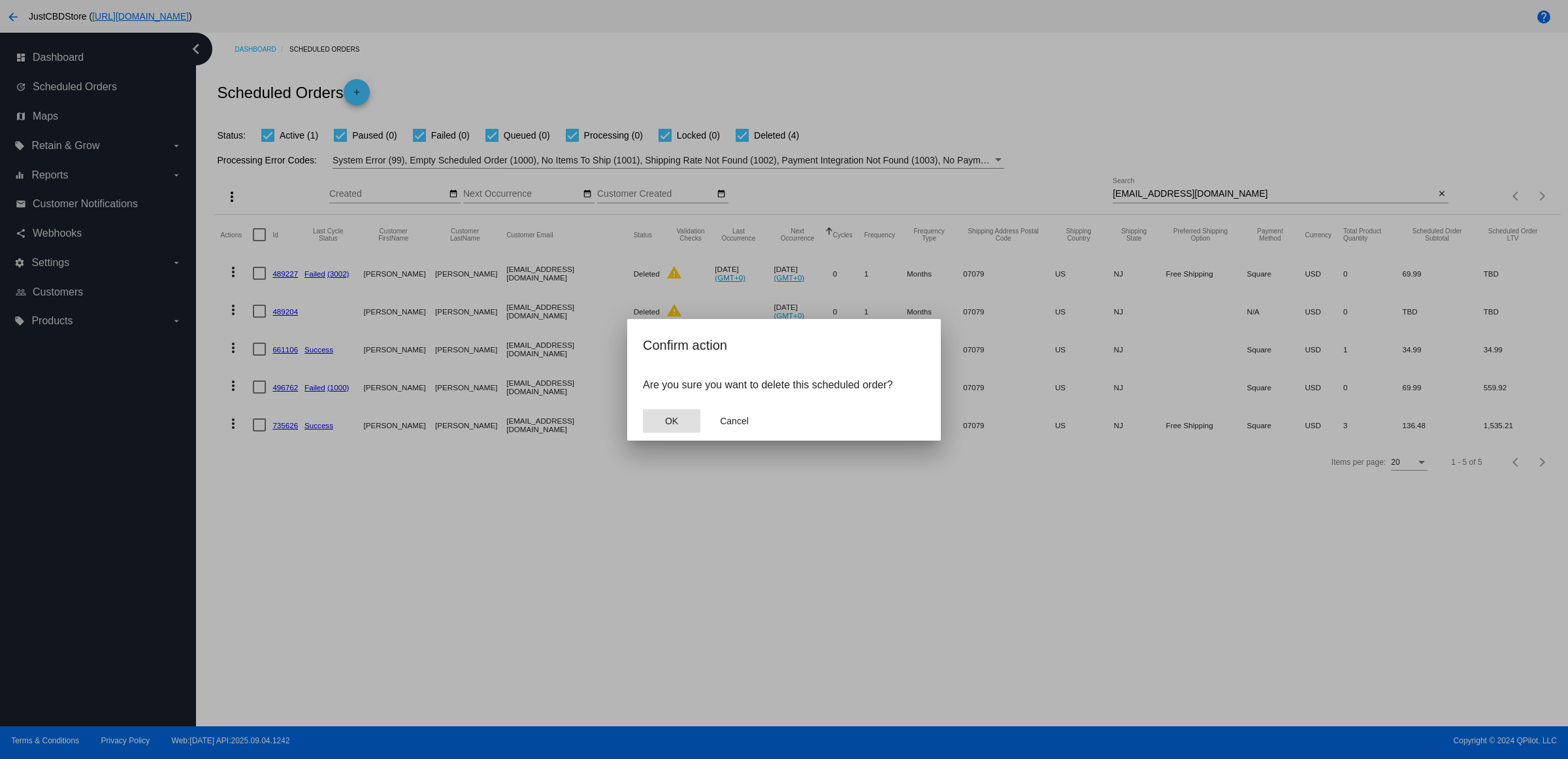
click at [671, 425] on button "OK" at bounding box center [671, 421] width 58 height 24
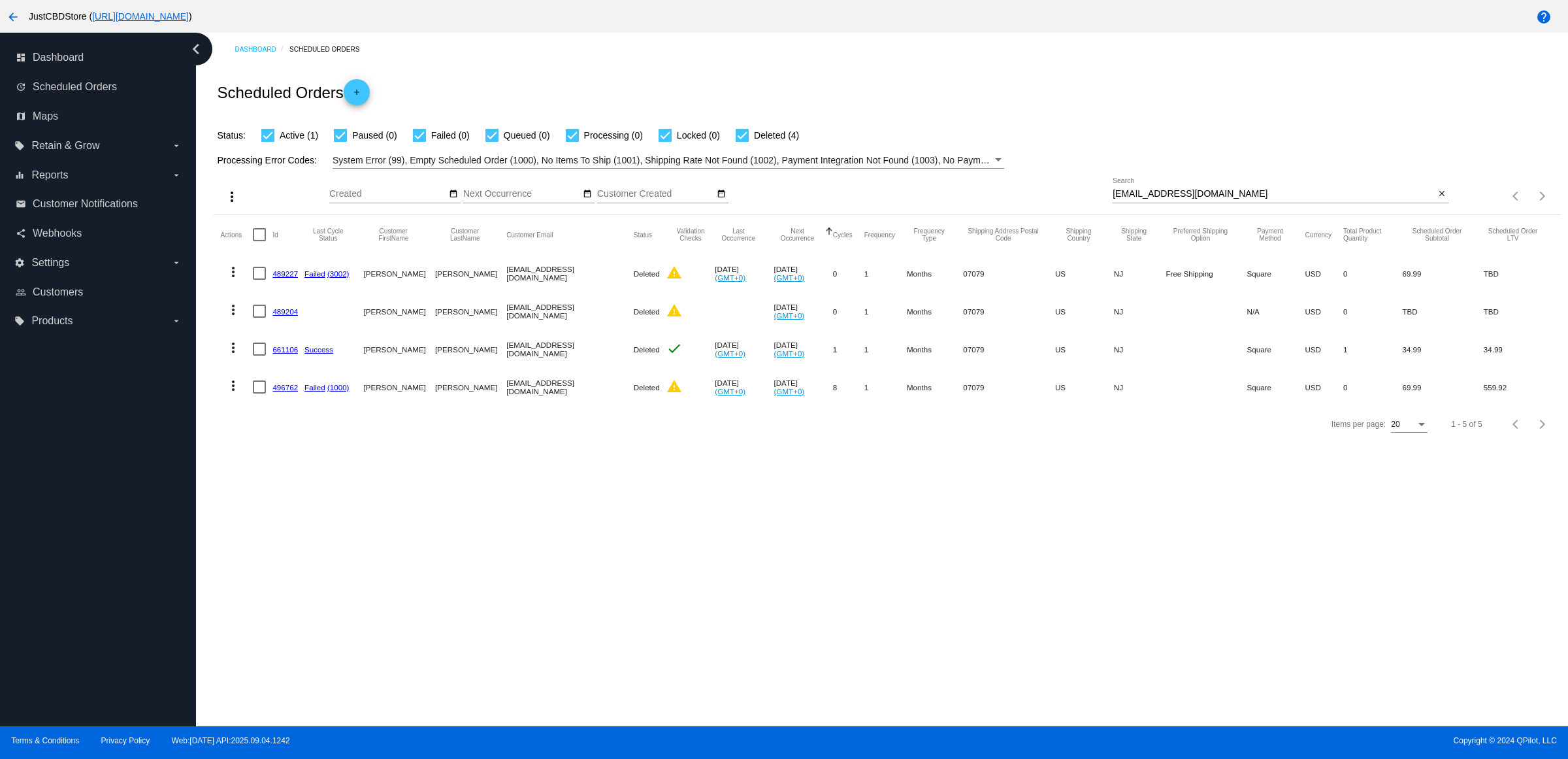
click at [782, 606] on div "Dashboard Scheduled Orders Scheduled Orders add Status: Active (1) Paused (0) F…" at bounding box center [881, 380] width 1372 height 694
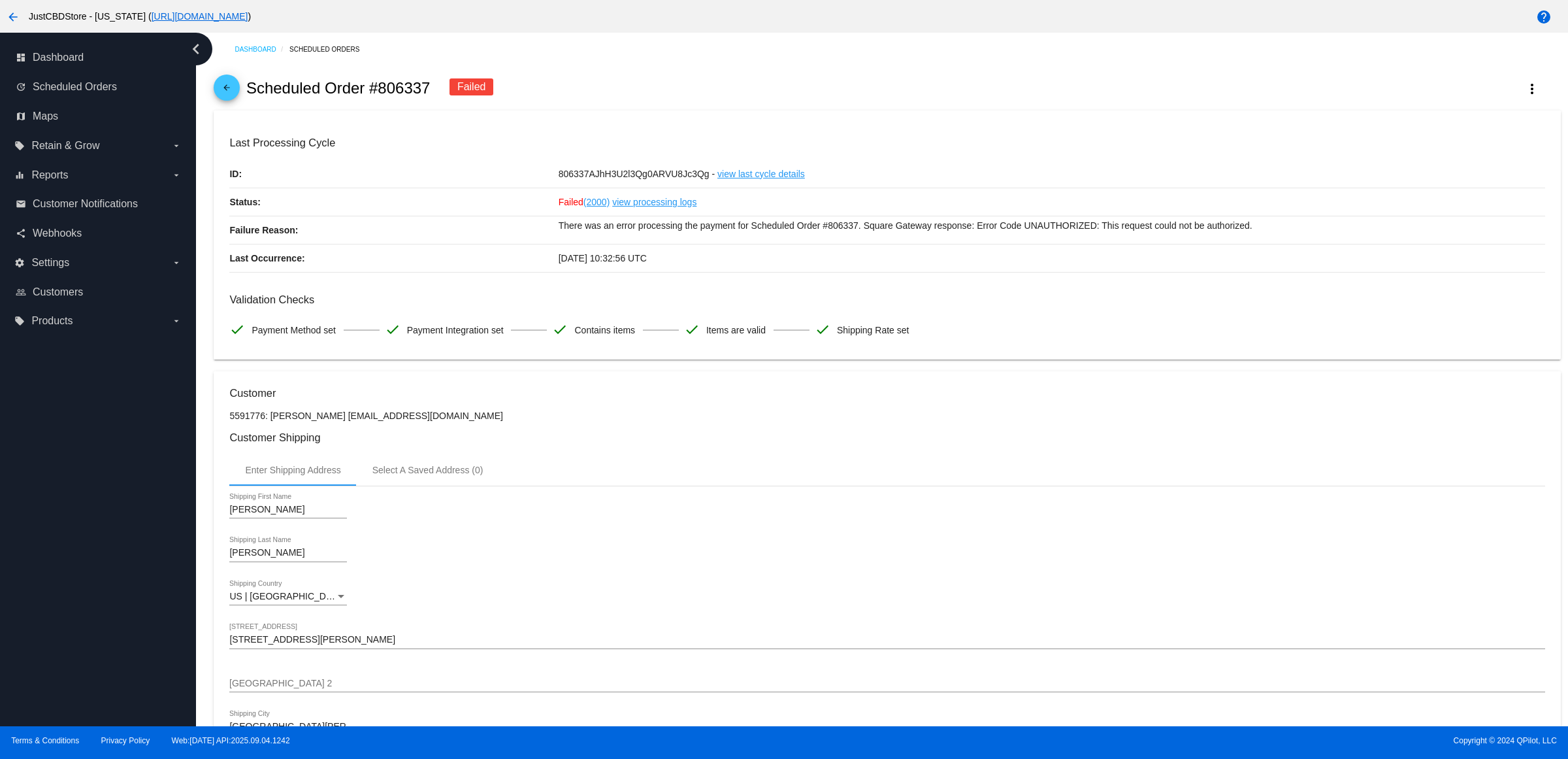
click at [11, 20] on mat-icon "arrow_back" at bounding box center [13, 17] width 15 height 15
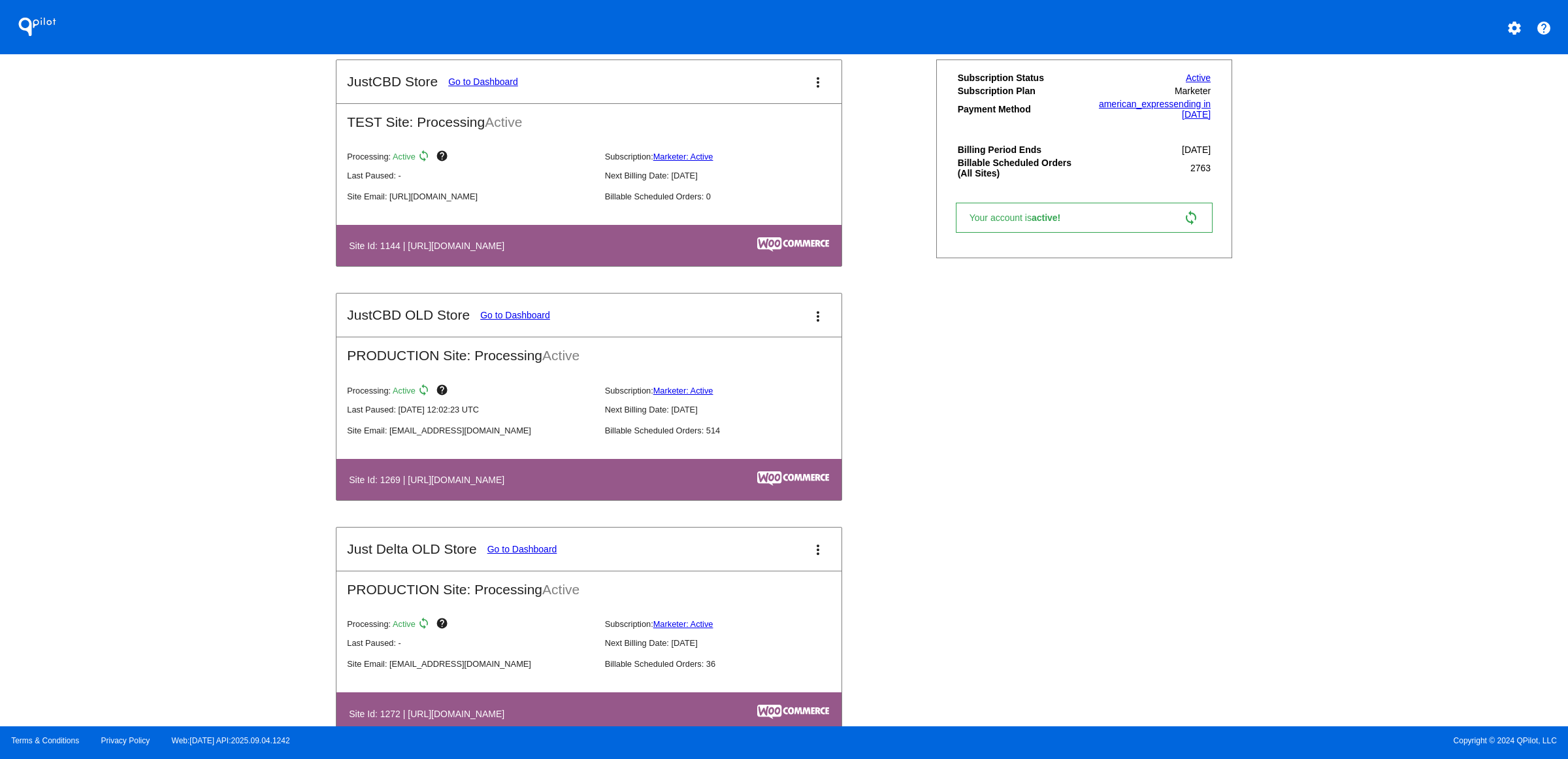
scroll to position [327, 0]
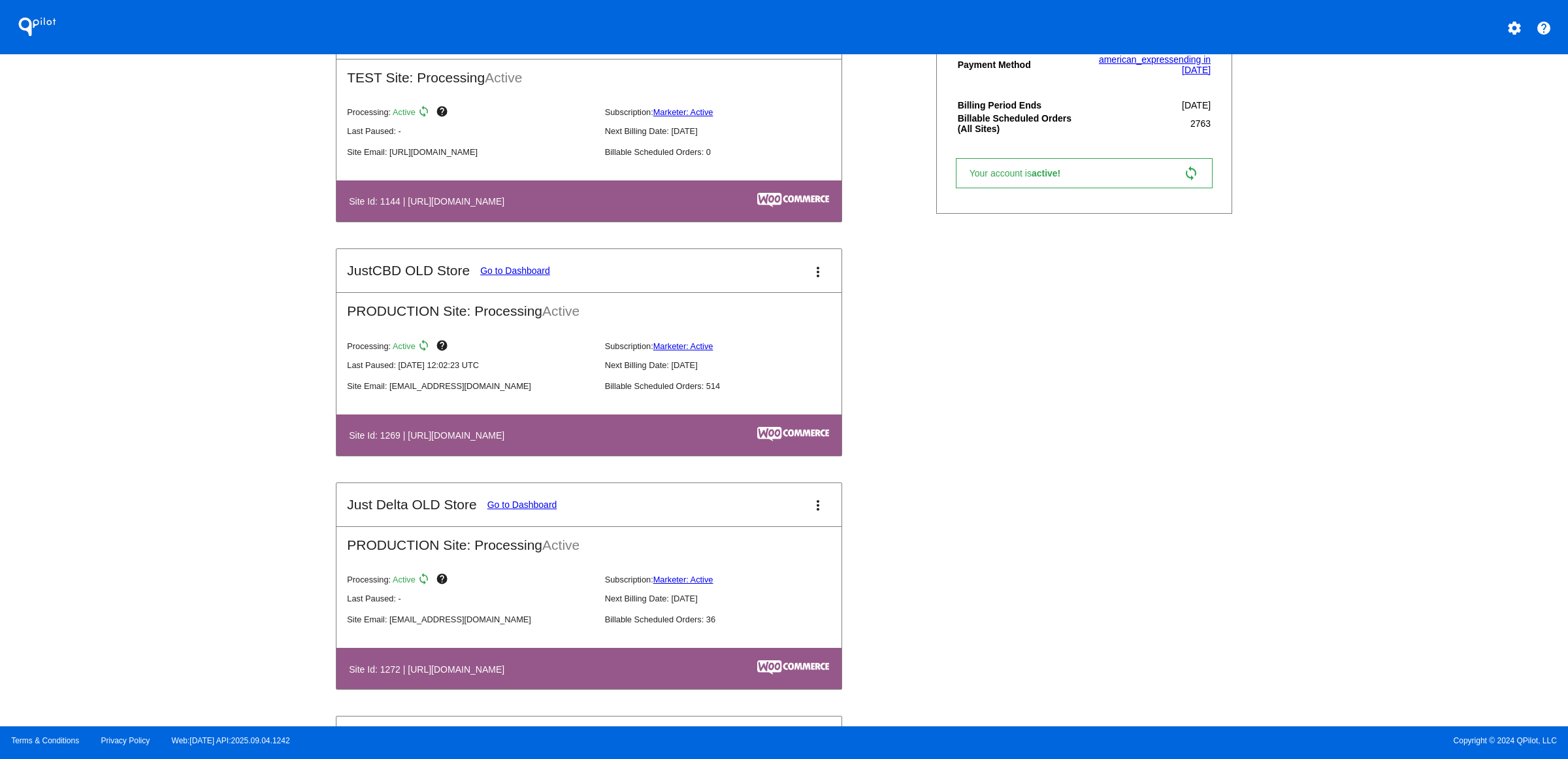
click at [420, 279] on mat-card-title "JustCBD OLD Store Go to Dashboard" at bounding box center [448, 270] width 203 height 15
click at [480, 276] on link "Go to Dashboard" at bounding box center [515, 271] width 70 height 11
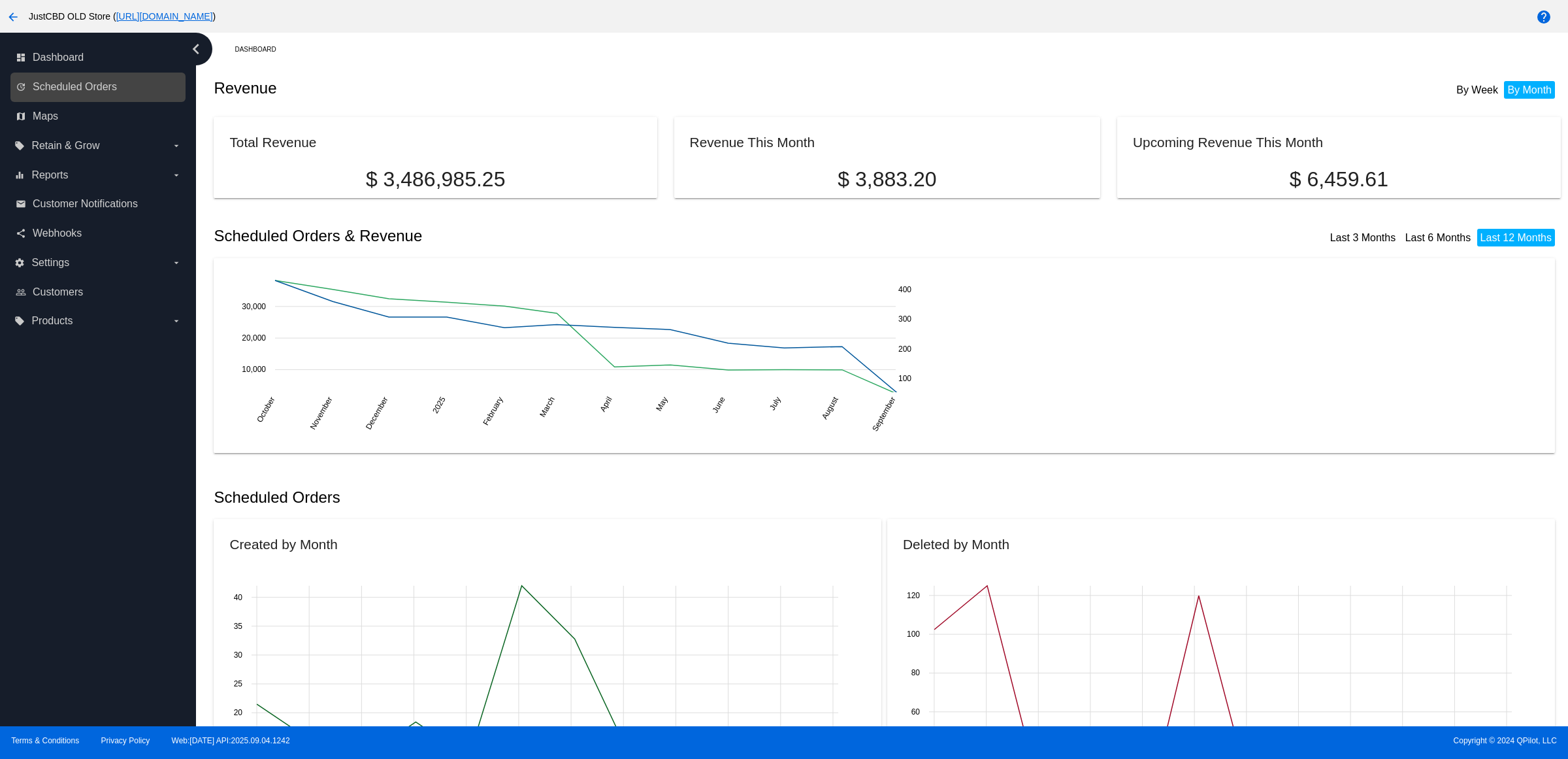
click at [86, 86] on div "update Scheduled Orders" at bounding box center [98, 87] width 175 height 29
click at [105, 93] on span "Scheduled Orders" at bounding box center [75, 87] width 84 height 12
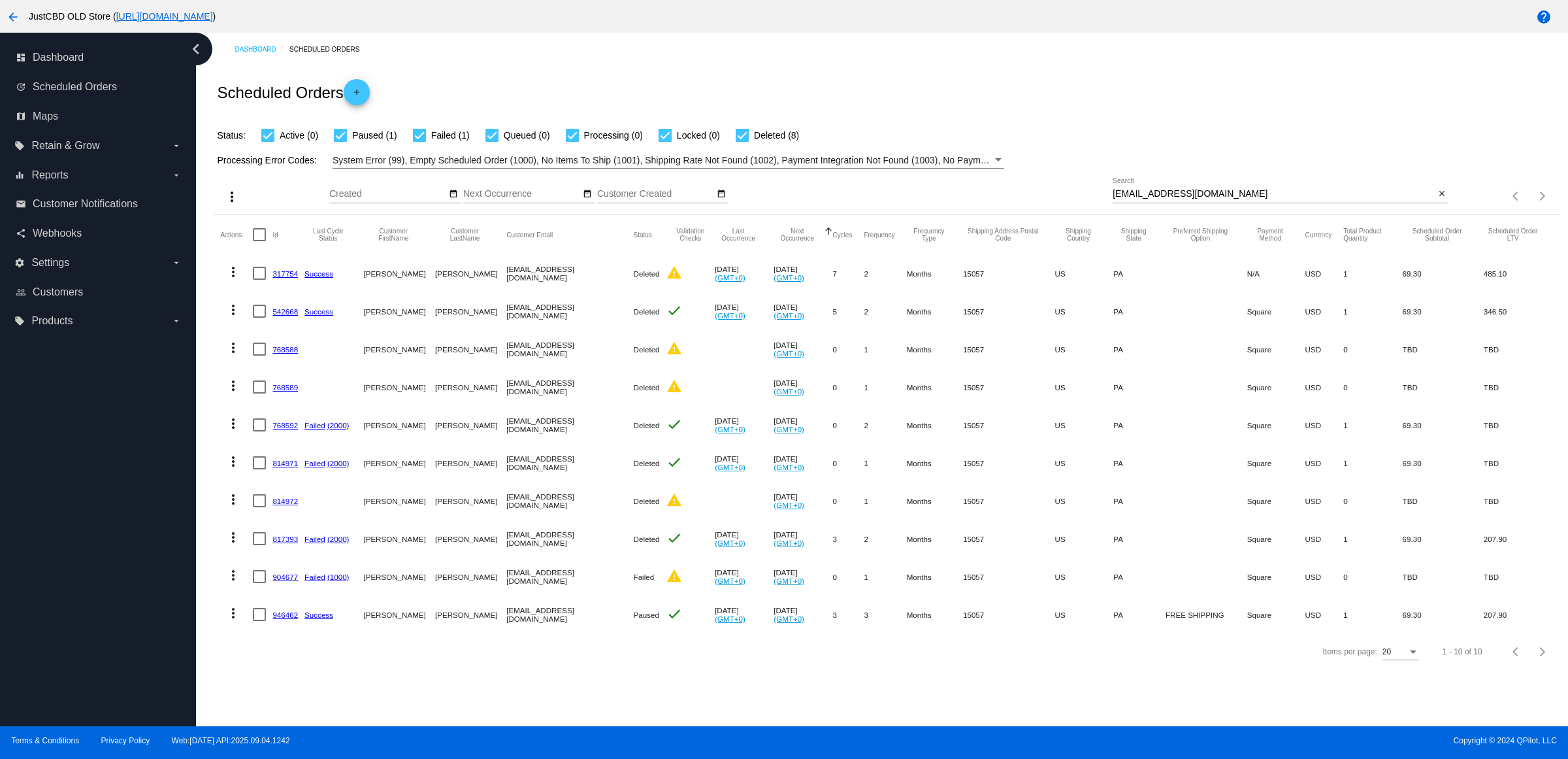
click at [298, 619] on link "946462" at bounding box center [285, 614] width 25 height 8
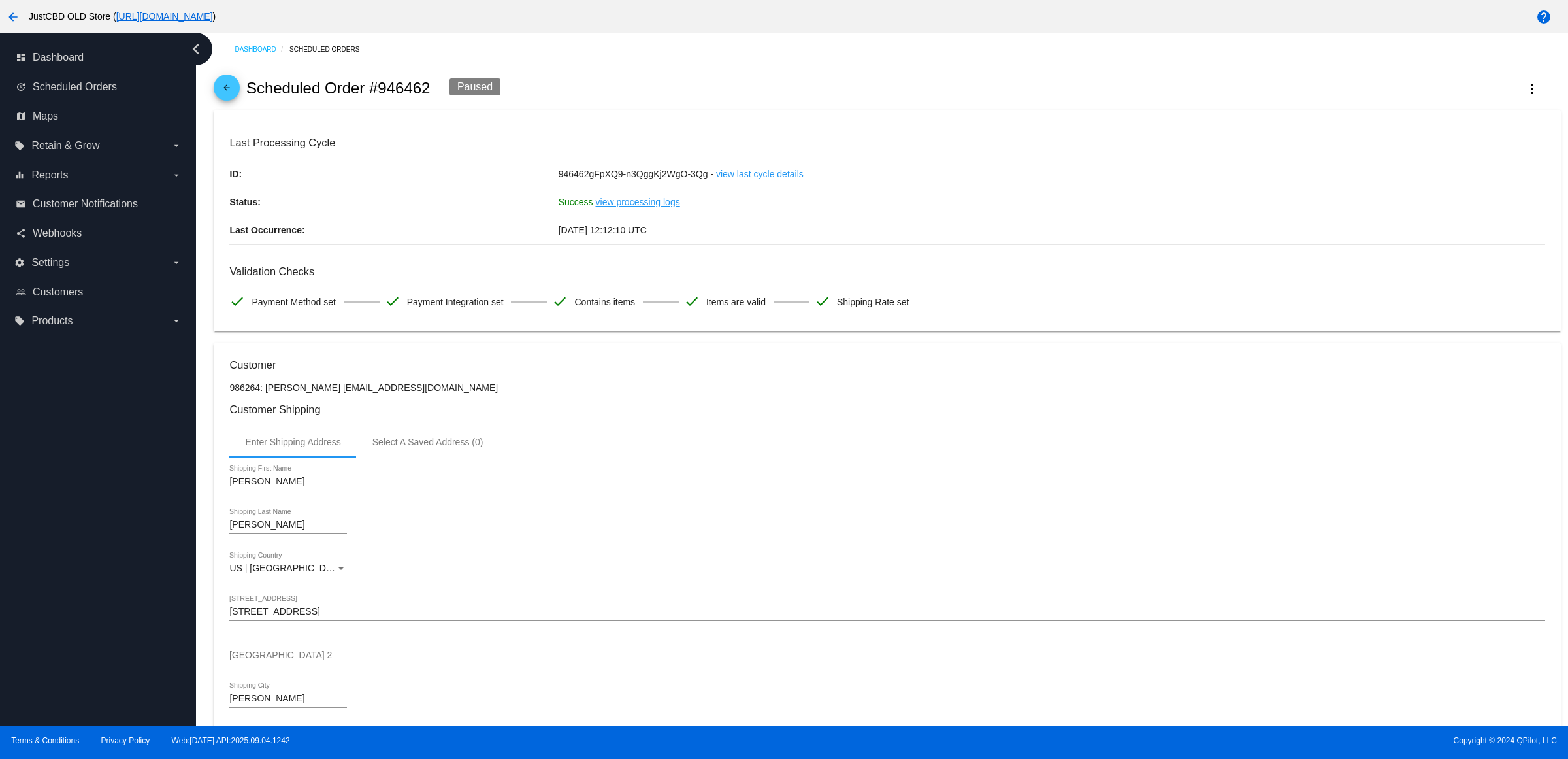
click at [234, 97] on mat-icon "arrow_back" at bounding box center [226, 91] width 15 height 15
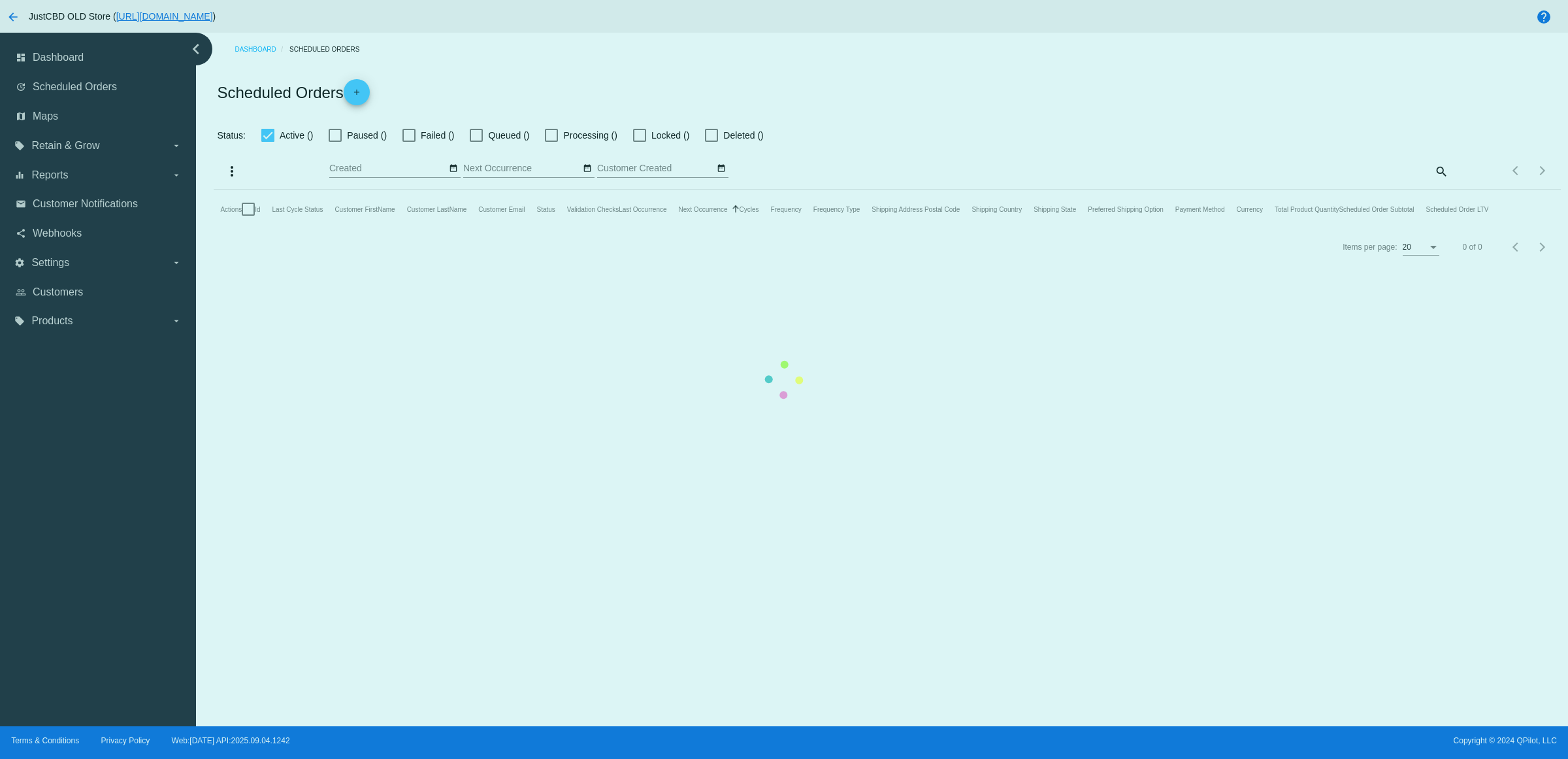
checkbox input "true"
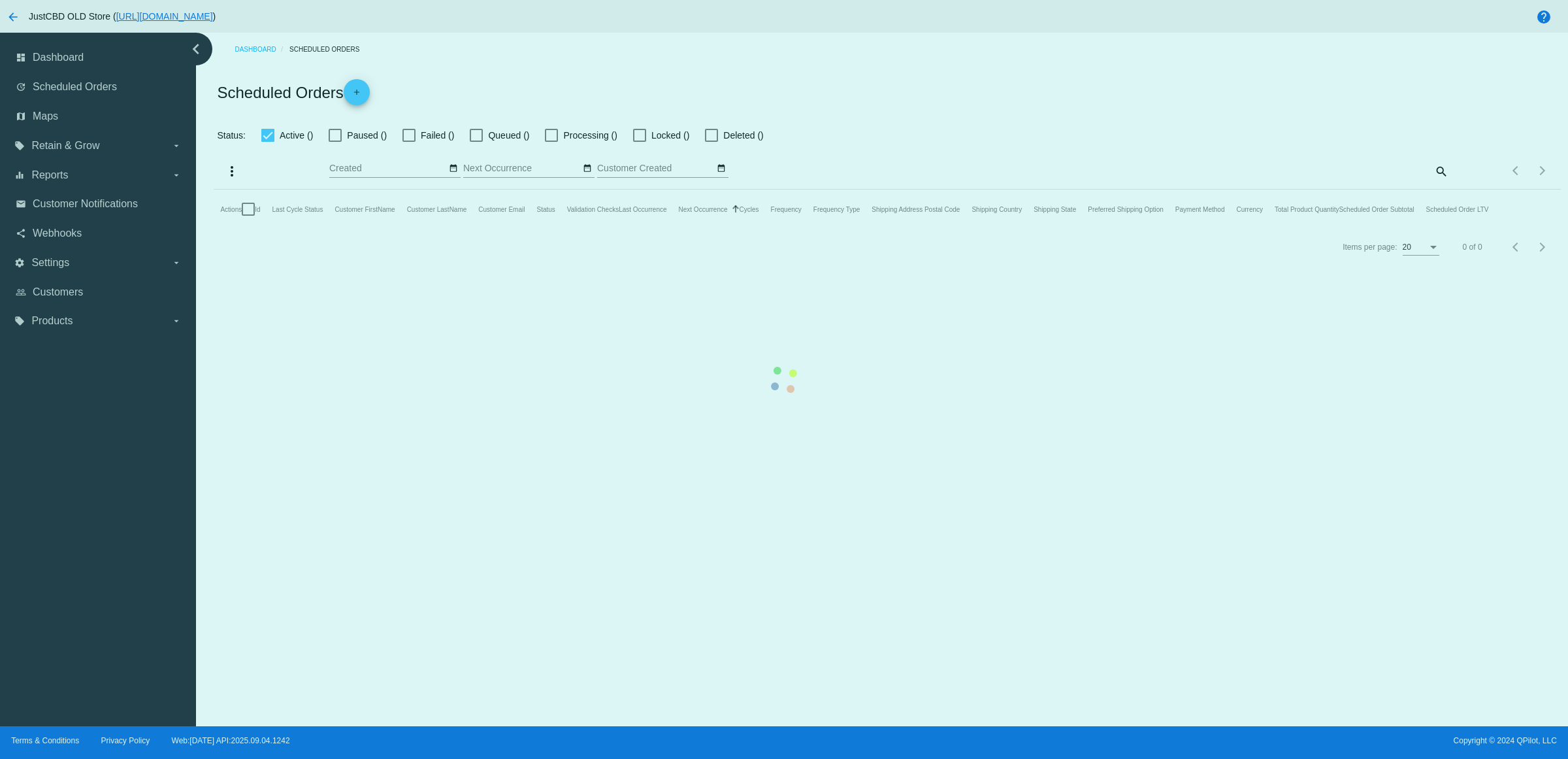
checkbox input "true"
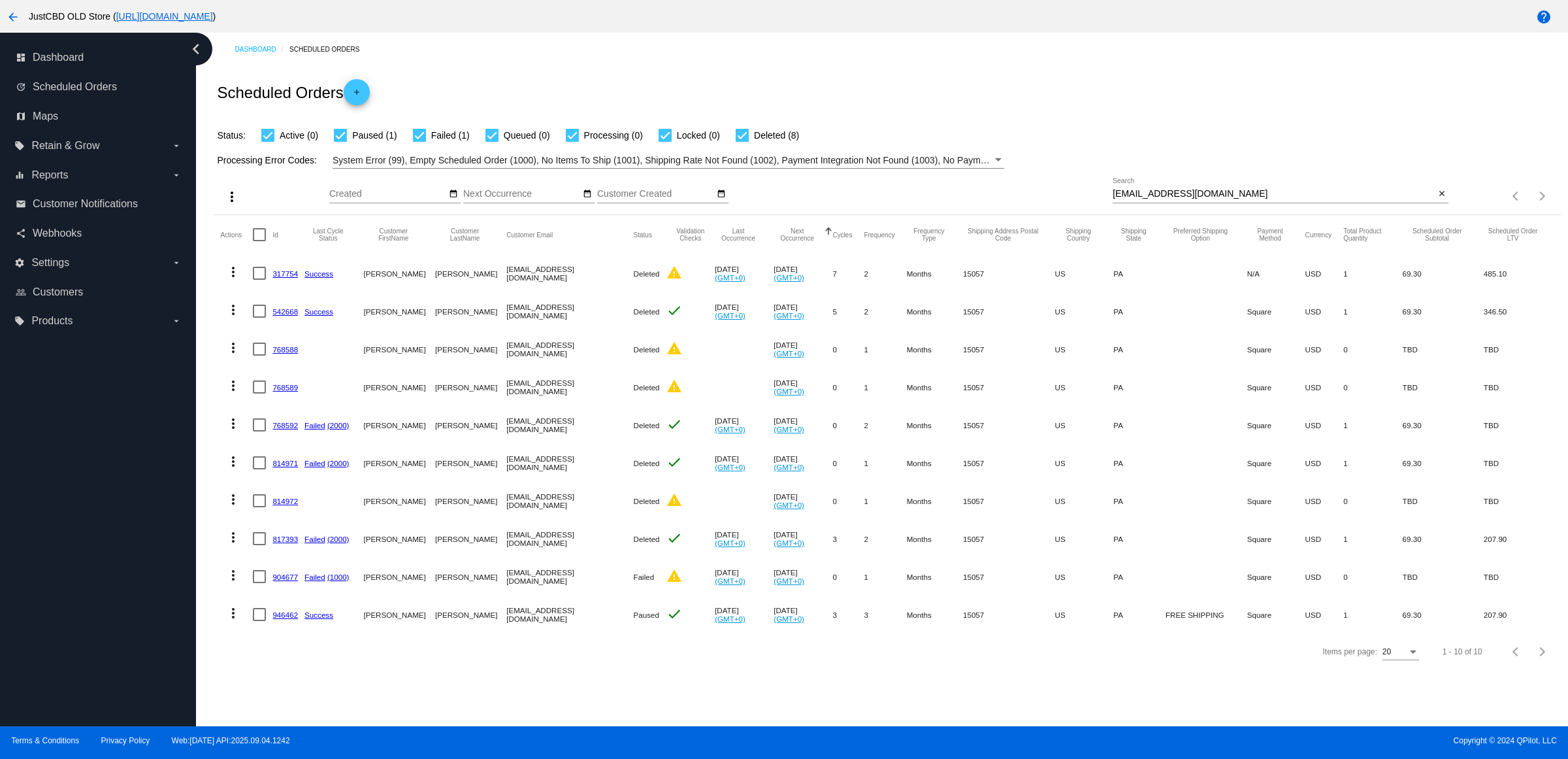
drag, startPoint x: 99, startPoint y: 11, endPoint x: 23, endPoint y: 12, distance: 76.0
click at [23, 12] on div "arrow_back JustCBD OLD Store ( https://justcbdoldstore.com )" at bounding box center [653, 16] width 1306 height 26
click at [538, 72] on div "Scheduled Orders add" at bounding box center [886, 92] width 1346 height 52
click at [298, 633] on mat-cell "946462" at bounding box center [288, 614] width 32 height 38
click at [293, 619] on link "946462" at bounding box center [285, 614] width 25 height 8
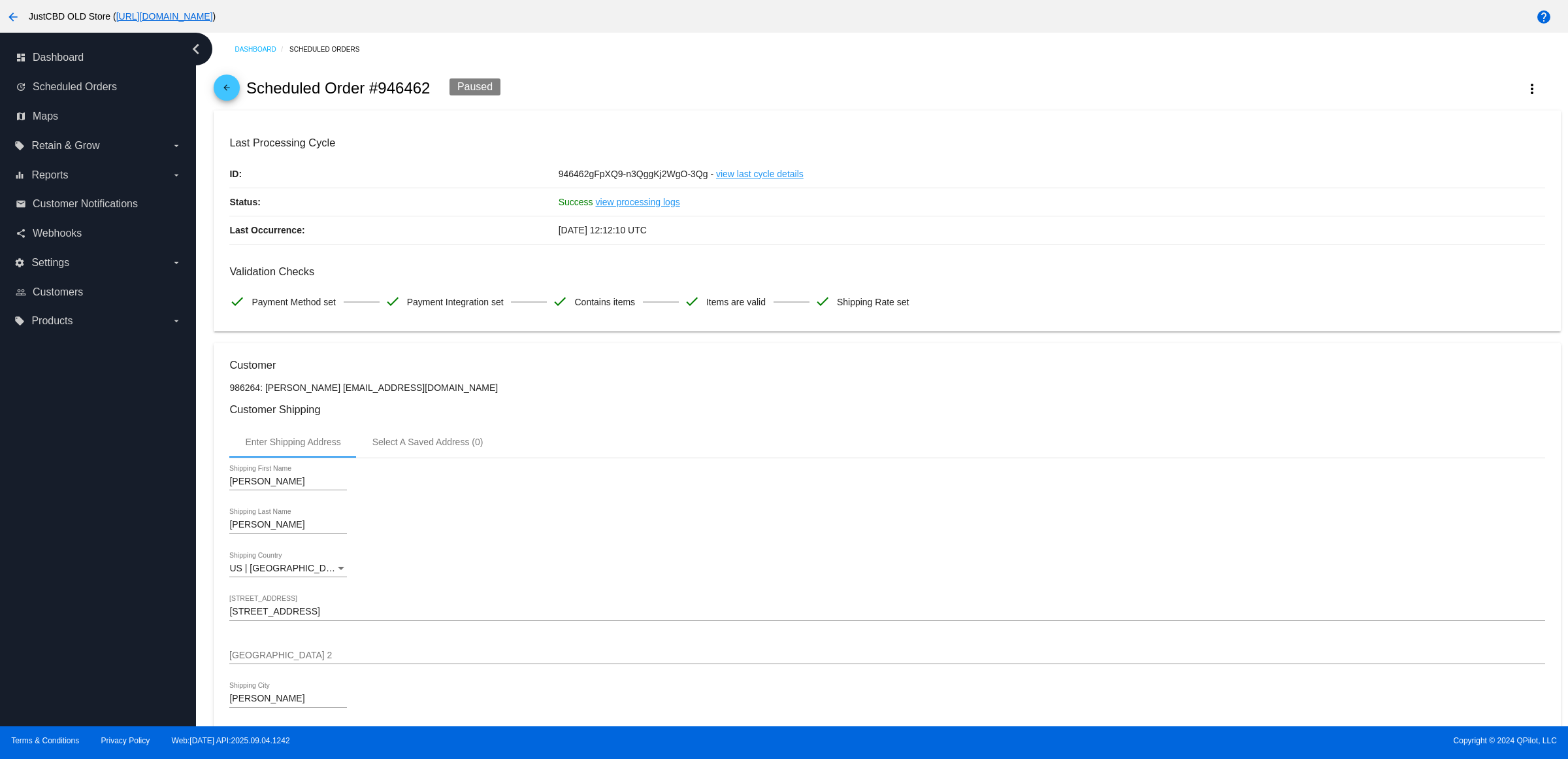
click at [235, 91] on span "arrow_back" at bounding box center [226, 91] width 15 height 32
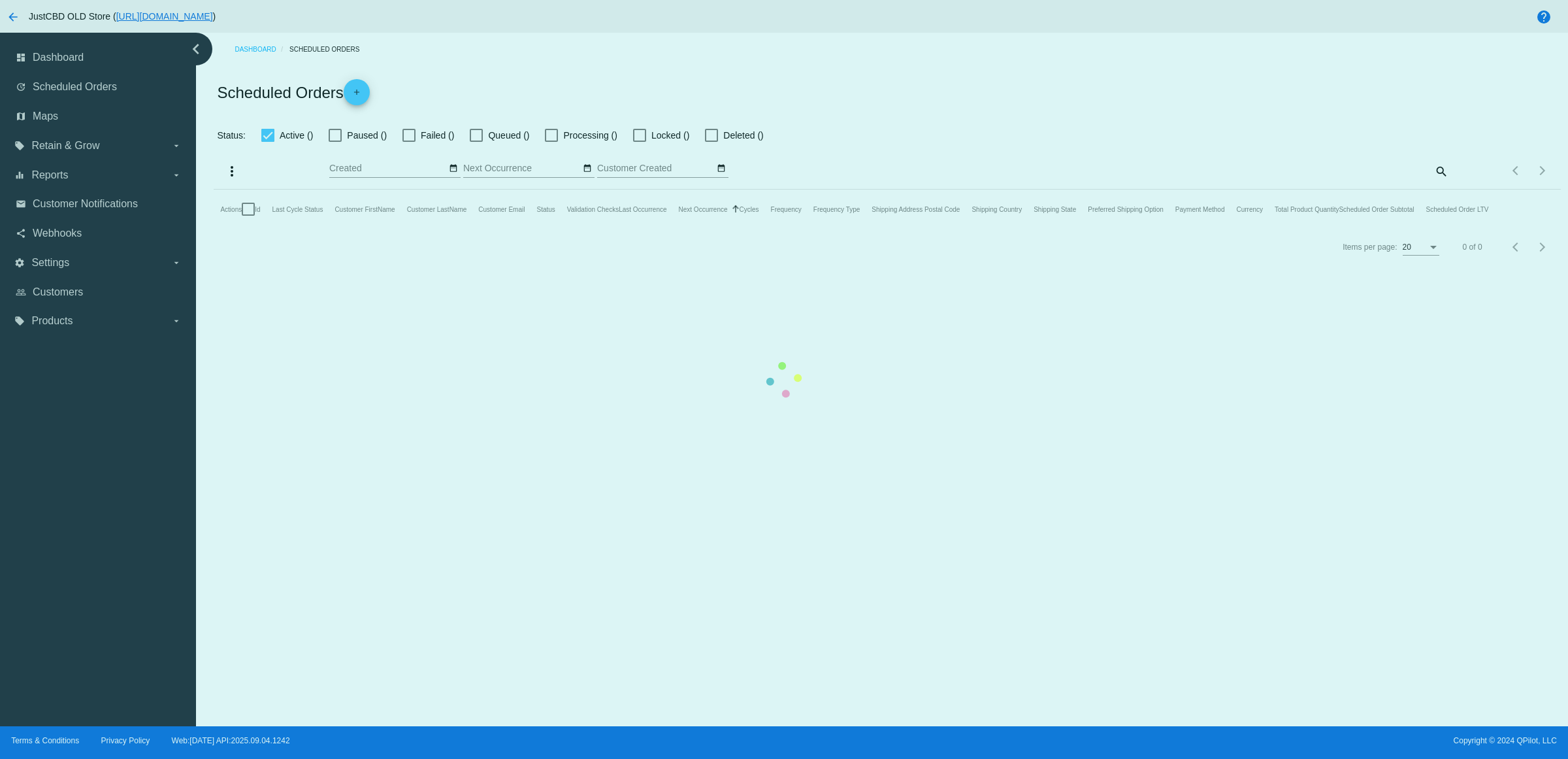
checkbox input "true"
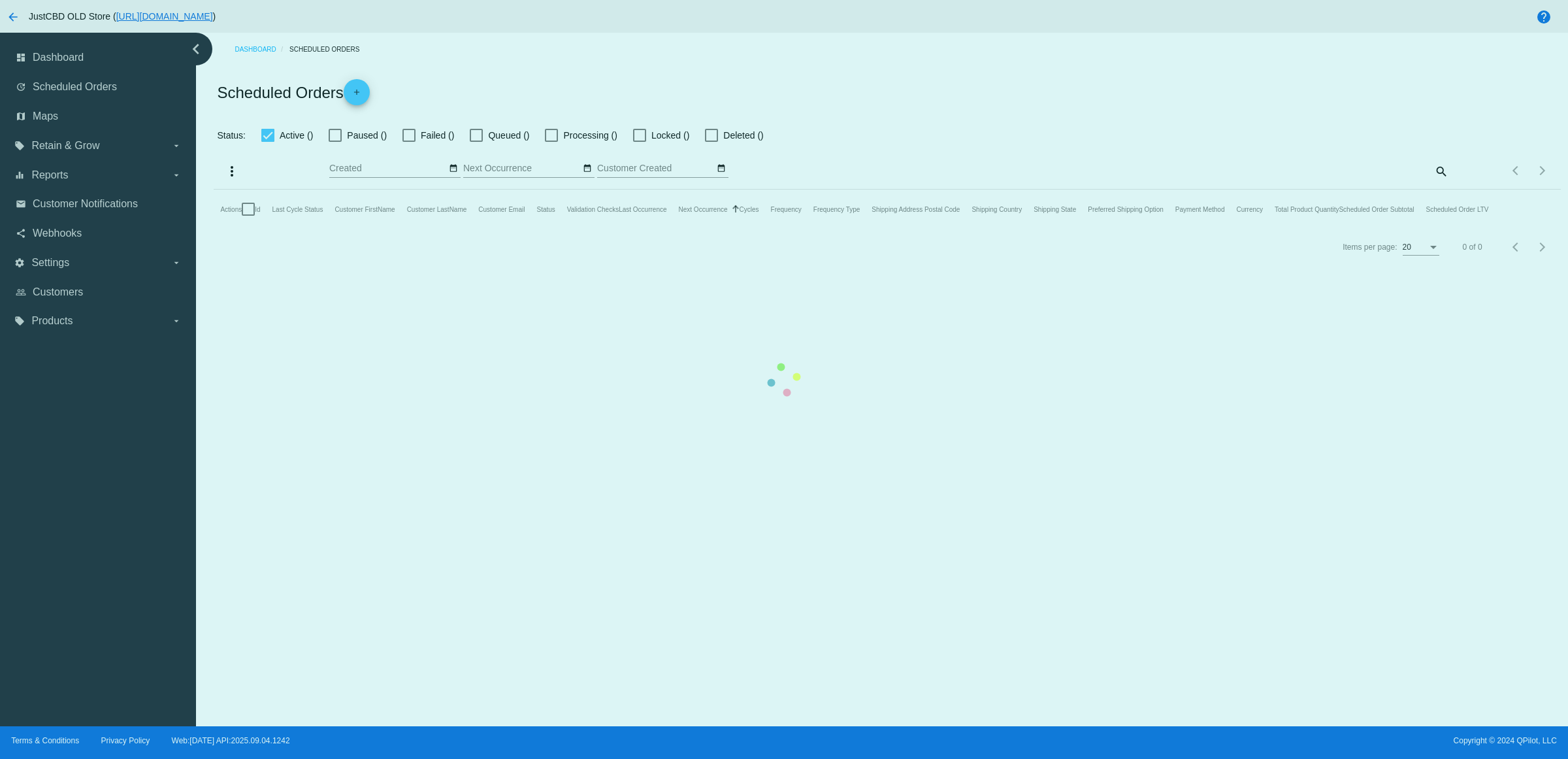
checkbox input "true"
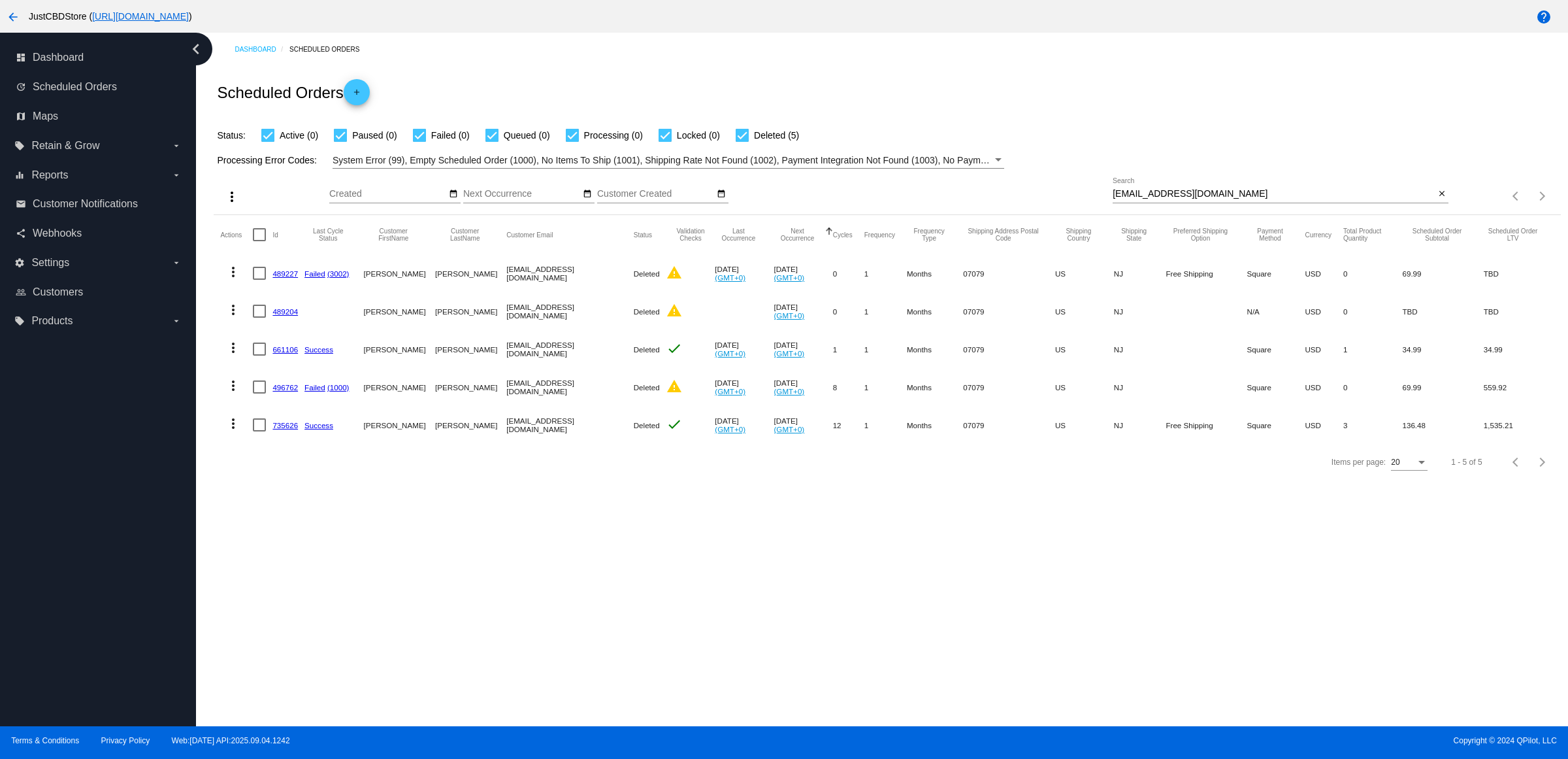
click at [292, 429] on link "735626" at bounding box center [285, 424] width 25 height 8
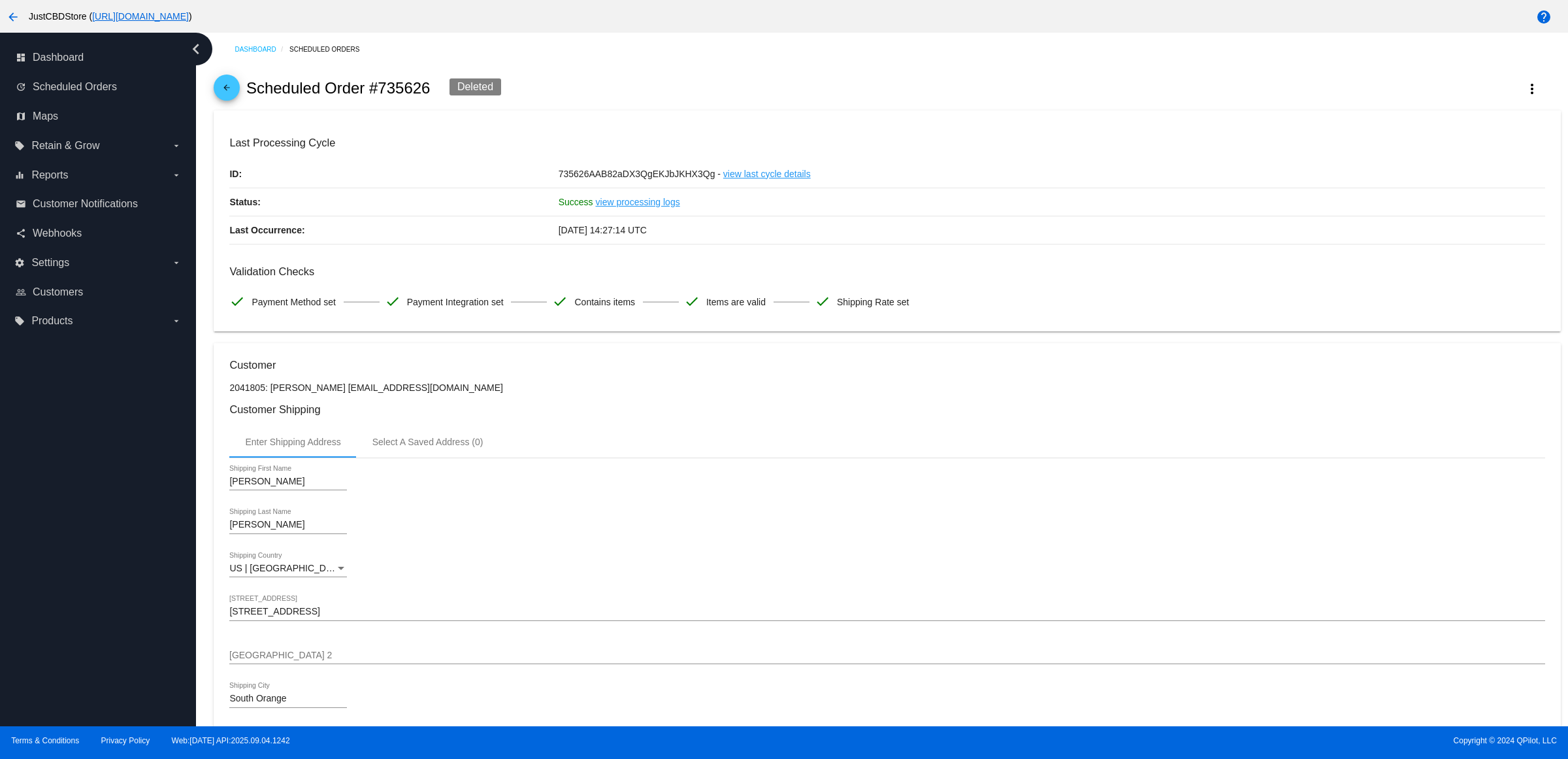
click at [229, 99] on mat-icon "arrow_back" at bounding box center [226, 91] width 15 height 15
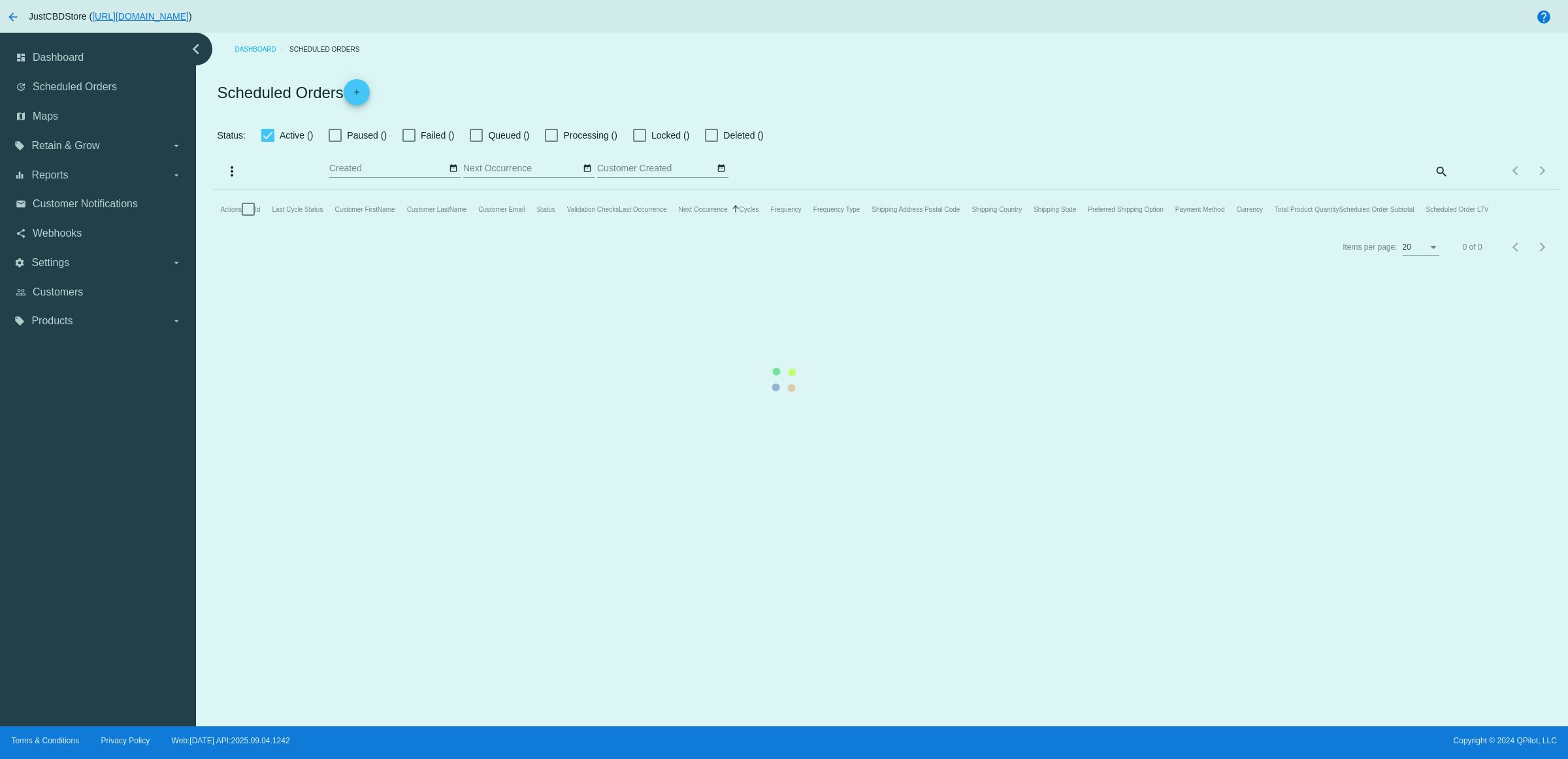
checkbox input "true"
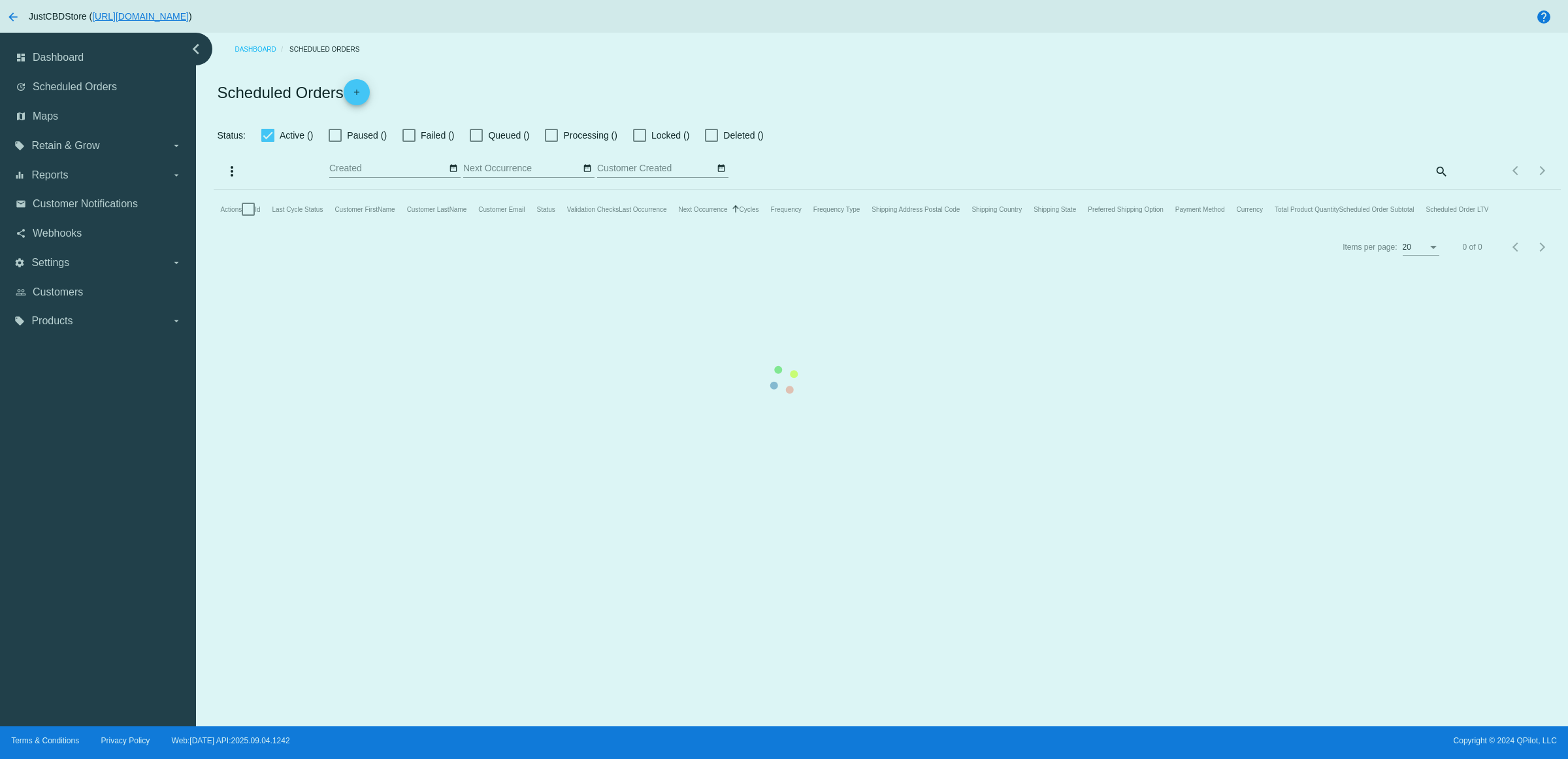
checkbox input "true"
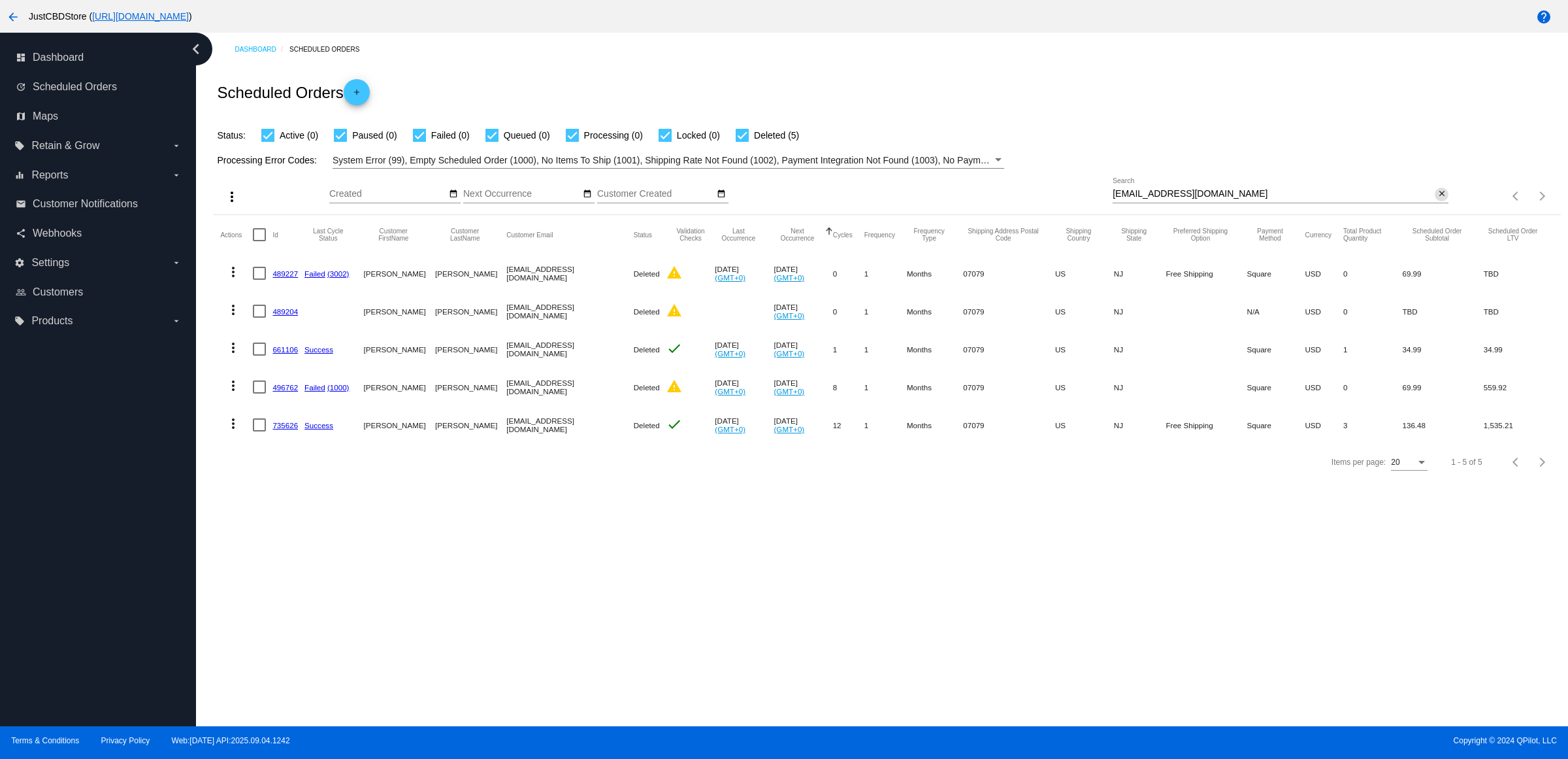
click at [1439, 200] on mat-icon "close" at bounding box center [1441, 194] width 9 height 11
click at [1439, 206] on mat-icon "search" at bounding box center [1441, 196] width 15 height 20
click at [1439, 200] on input "Search" at bounding box center [1280, 194] width 336 height 11
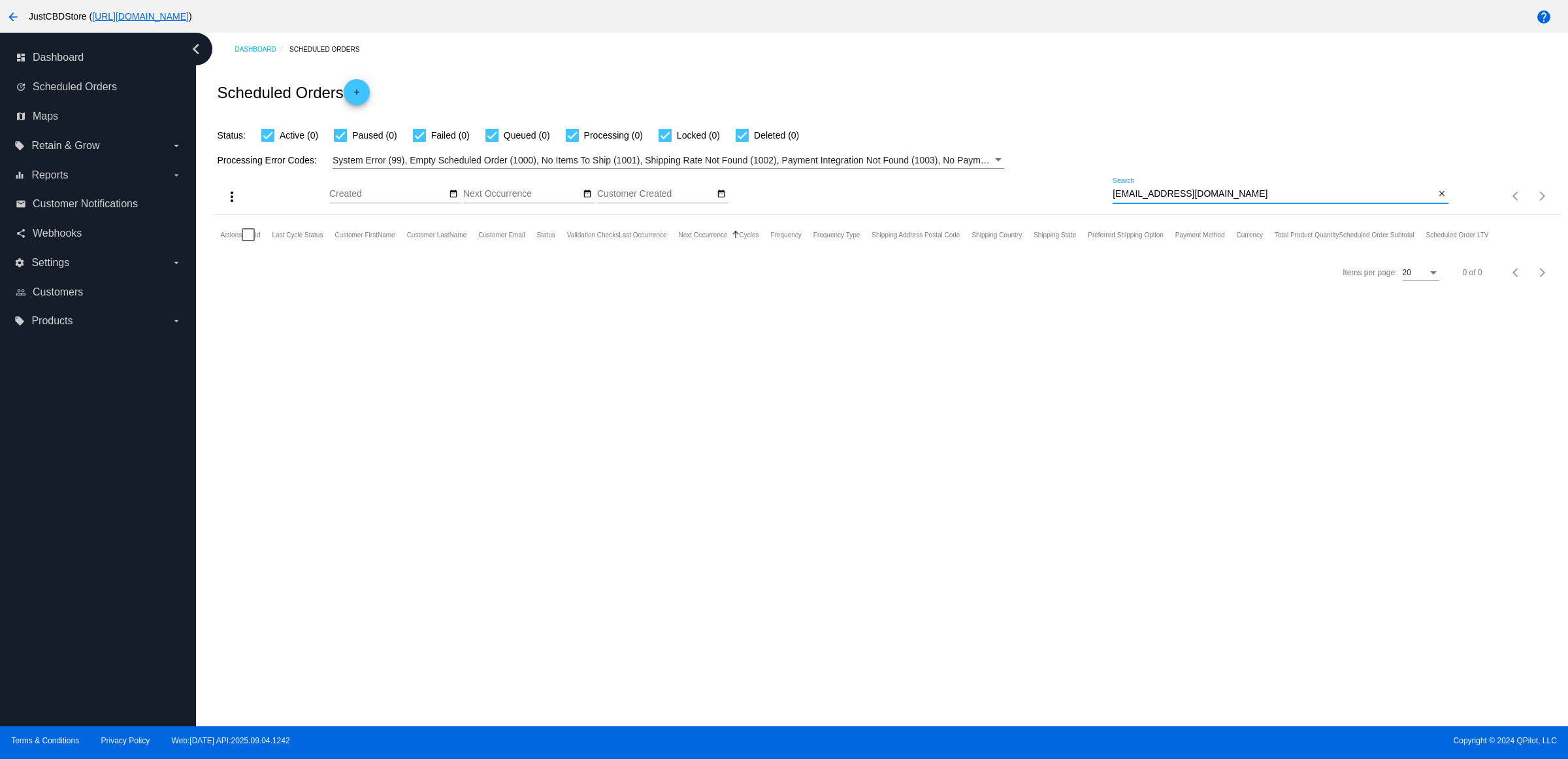
type input "[EMAIL_ADDRESS][DOMAIN_NAME]"
